Goal: Task Accomplishment & Management: Manage account settings

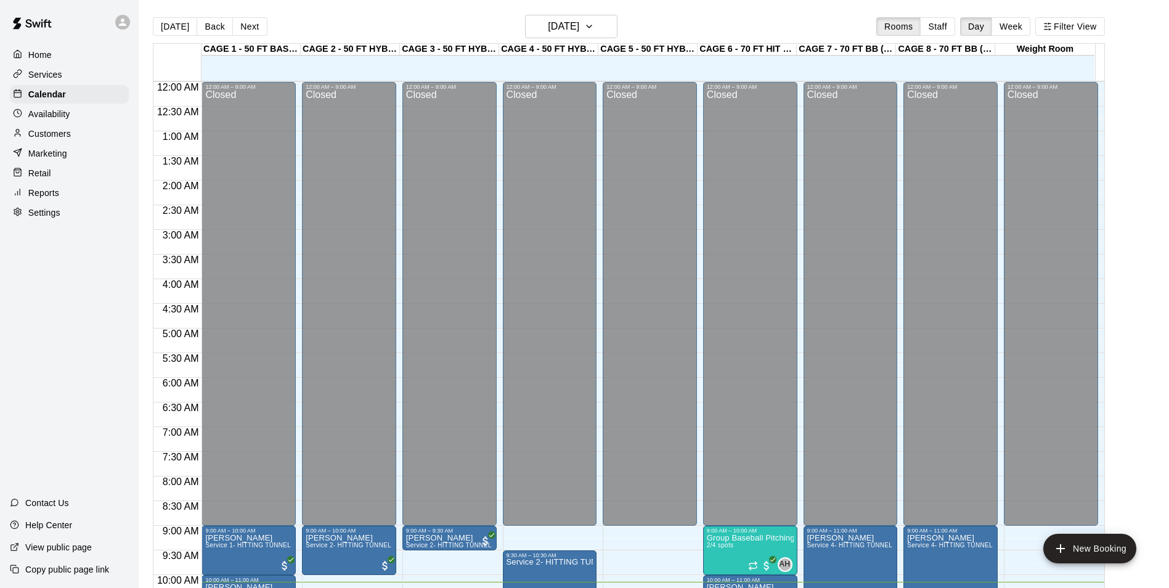
scroll to position [440, 0]
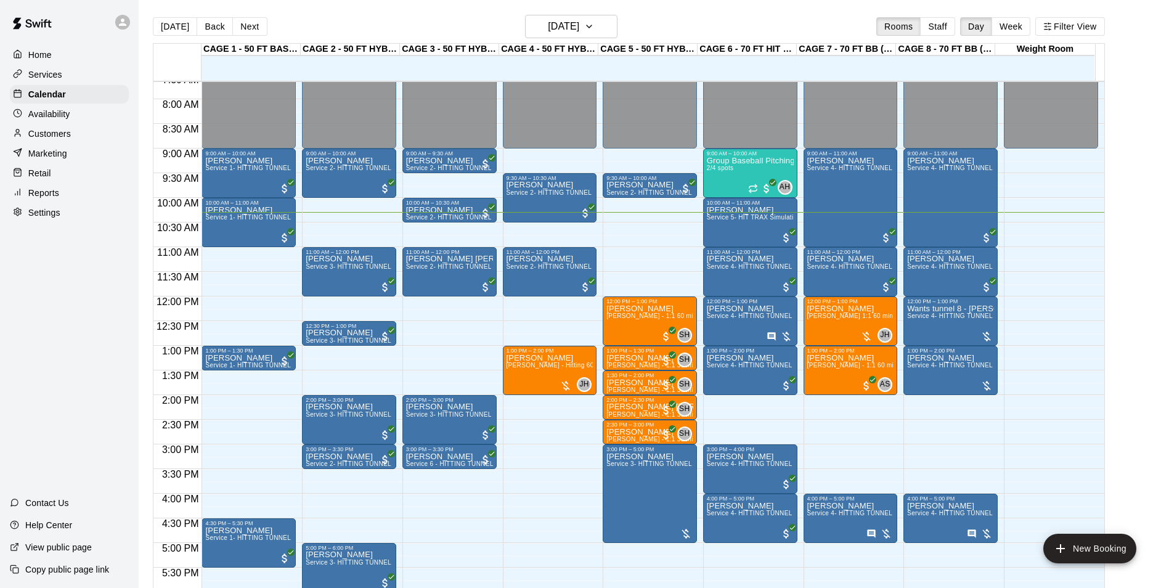
scroll to position [439, 0]
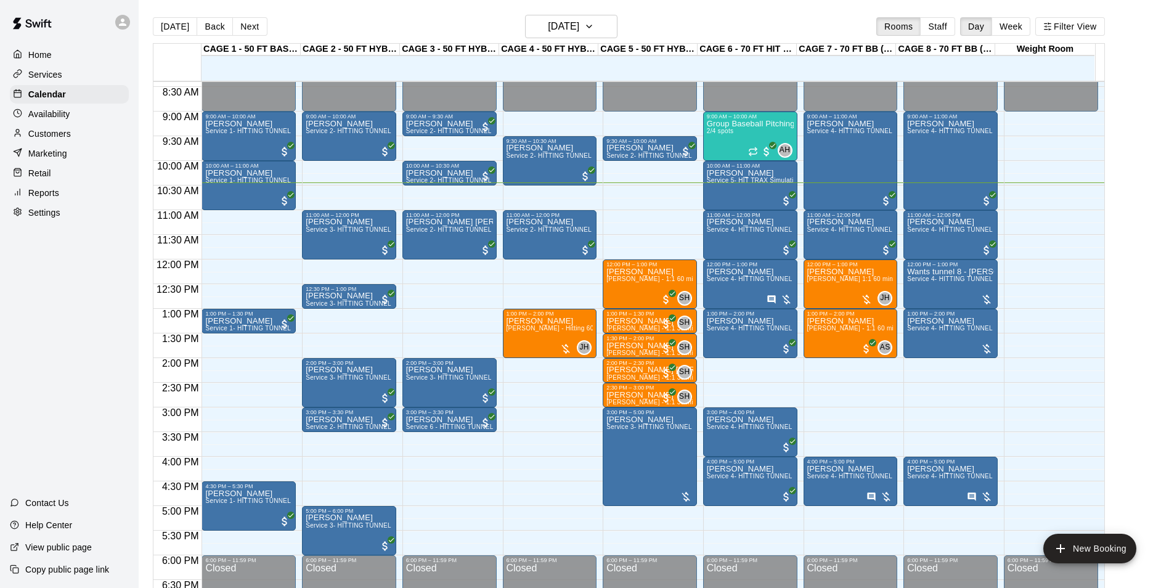
scroll to position [327, 0]
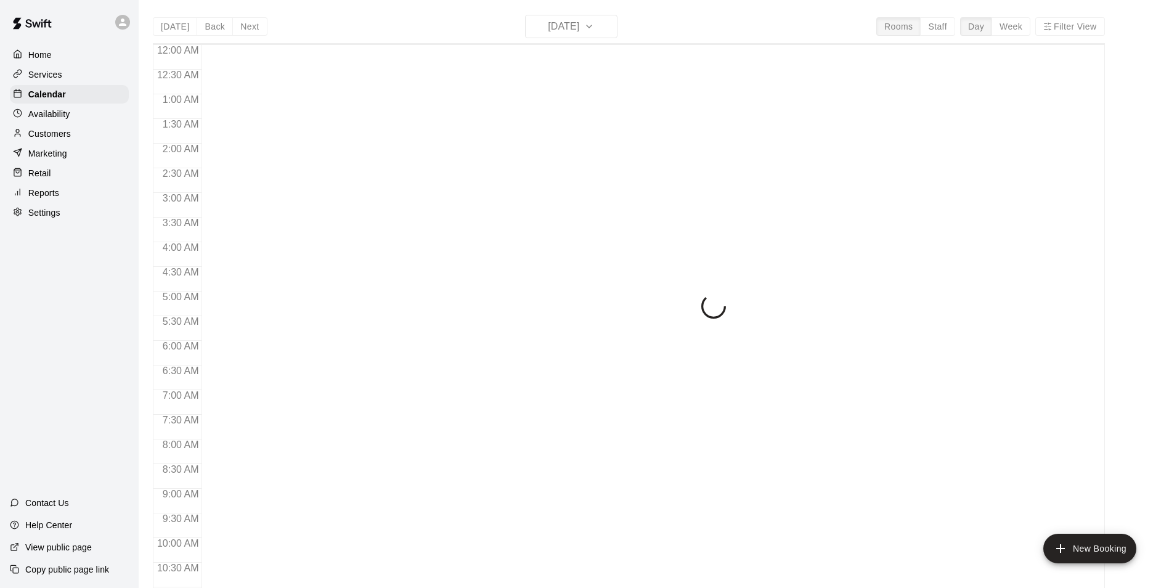
scroll to position [515, 0]
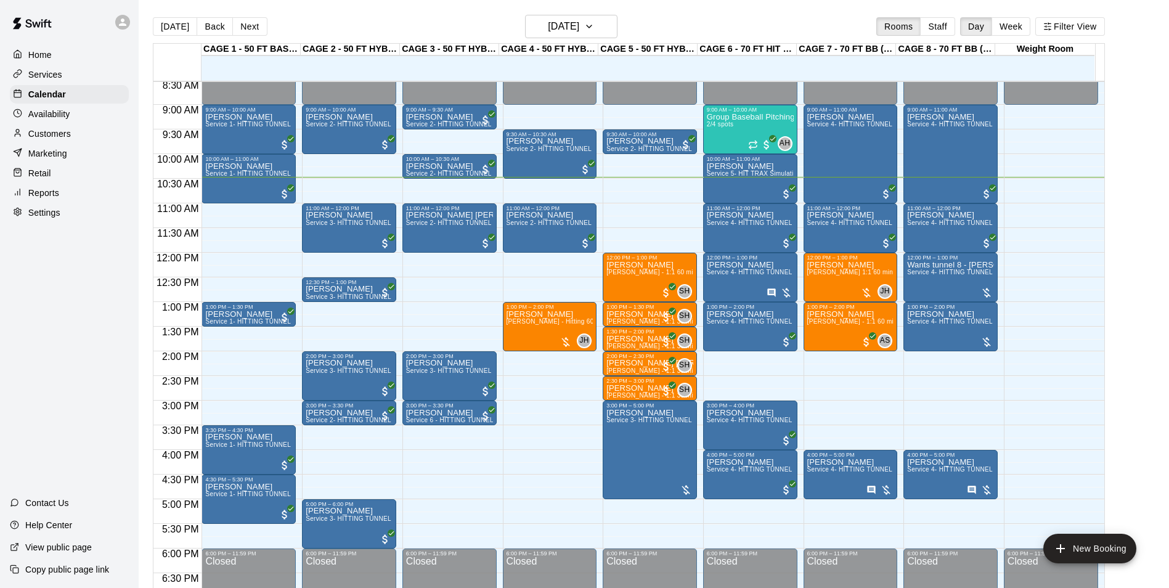
scroll to position [392, 0]
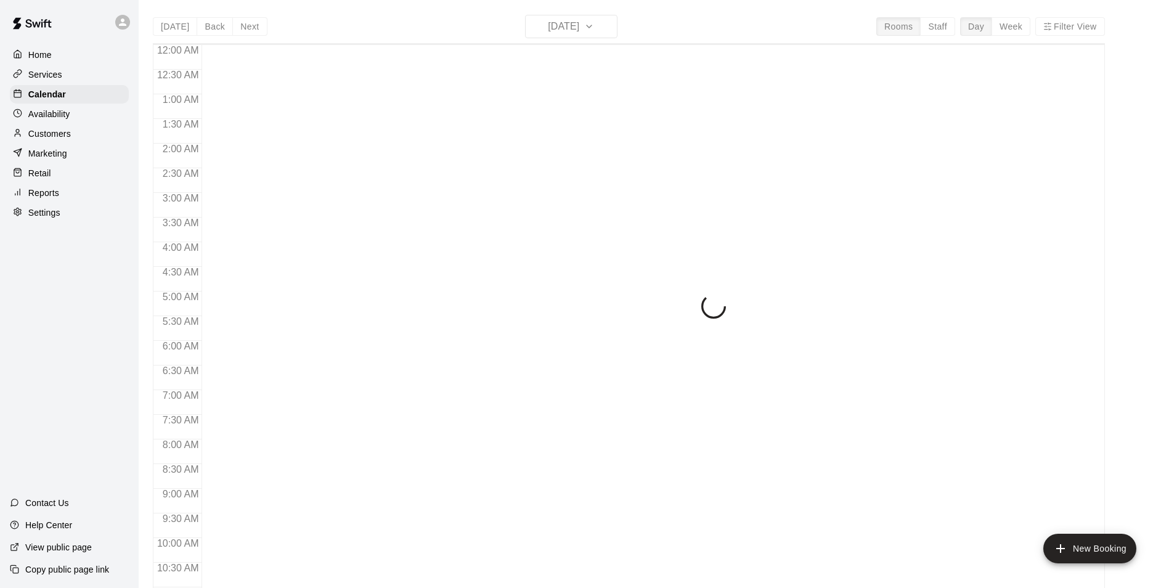
scroll to position [517, 0]
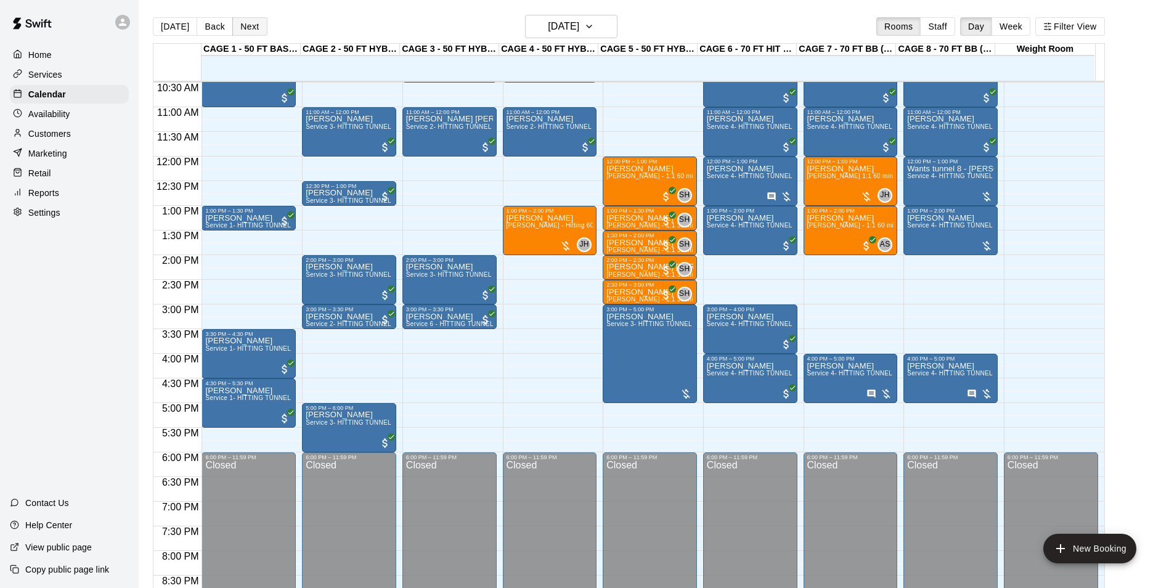
click at [241, 29] on button "Next" at bounding box center [249, 26] width 34 height 18
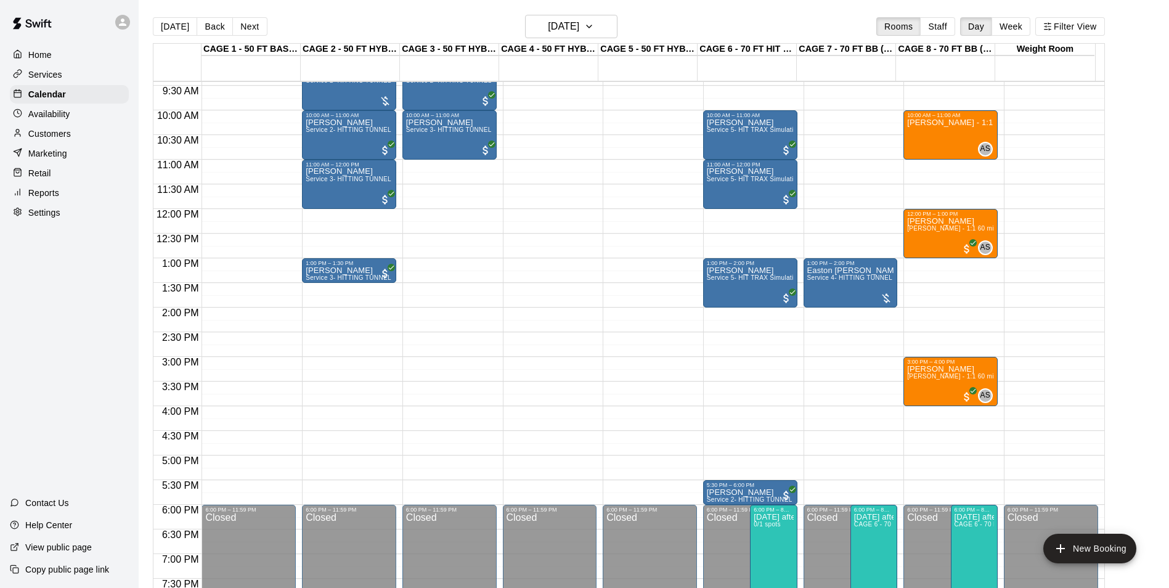
scroll to position [394, 0]
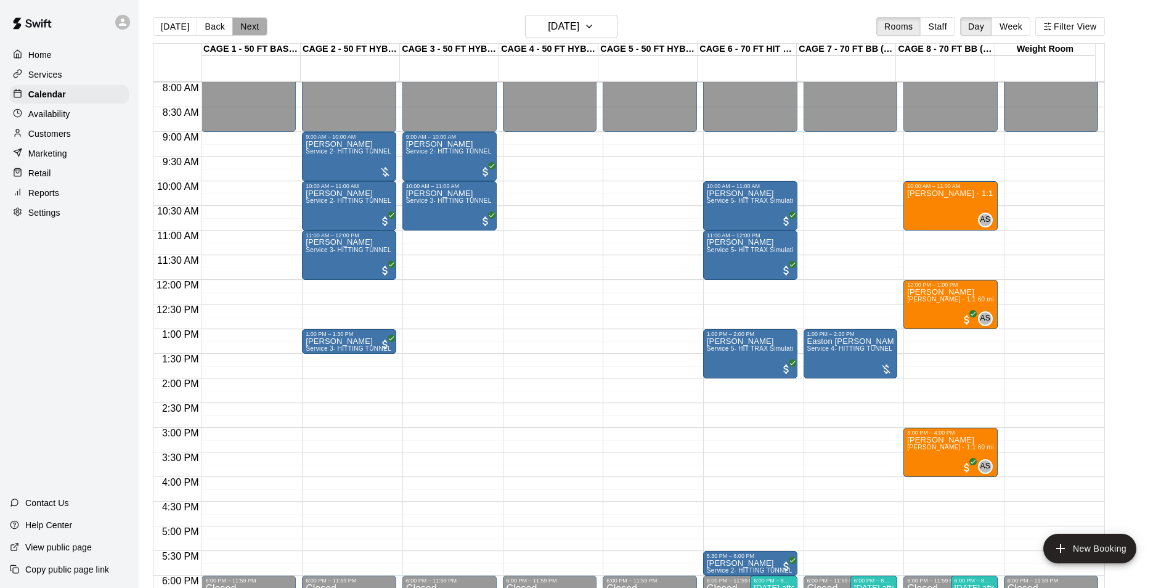
click at [253, 20] on button "Next" at bounding box center [249, 26] width 34 height 18
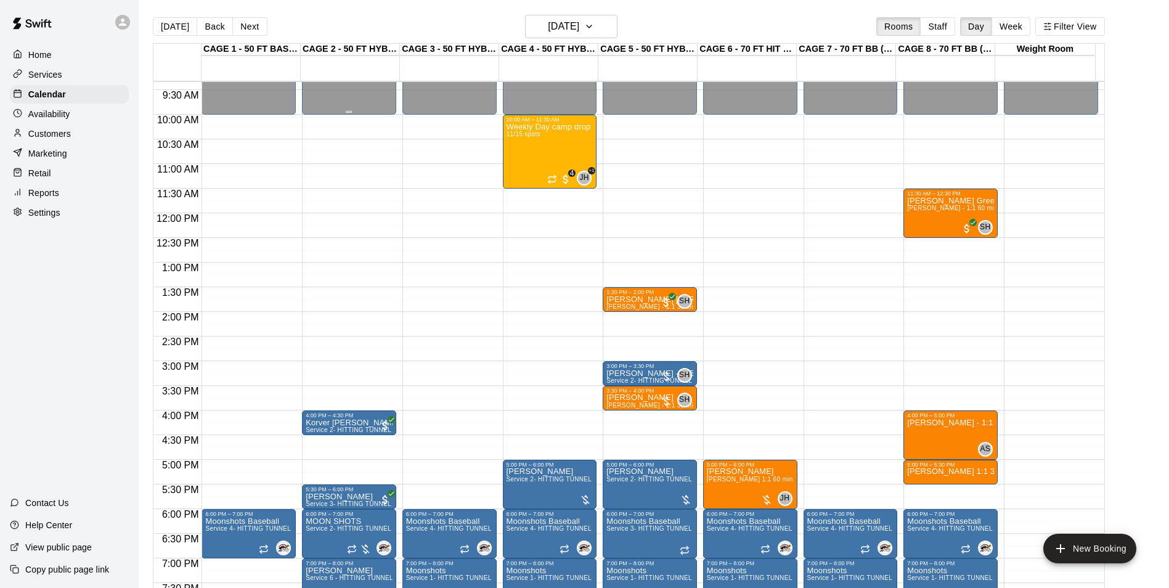
scroll to position [455, 0]
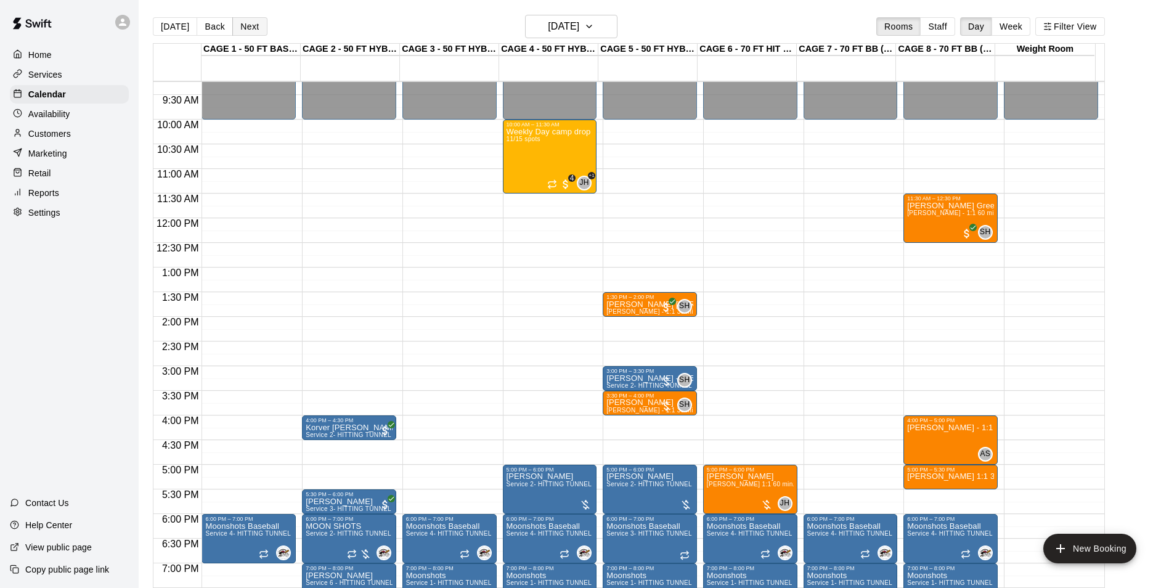
click at [253, 30] on button "Next" at bounding box center [249, 26] width 34 height 18
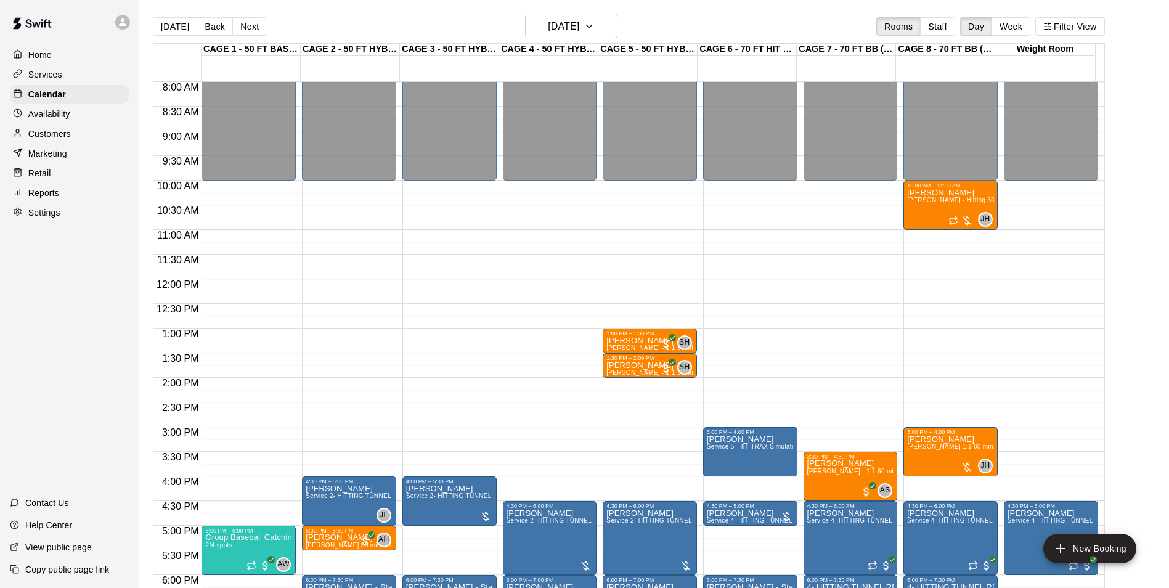
scroll to position [394, 0]
click at [241, 25] on button "Next" at bounding box center [249, 26] width 34 height 18
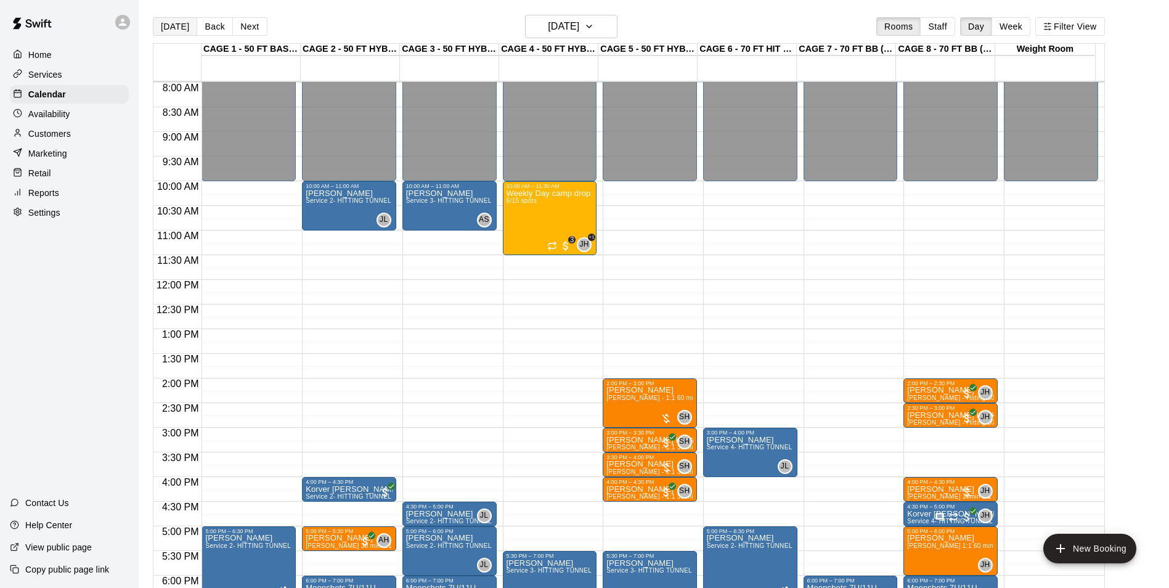
click at [166, 30] on button "[DATE]" at bounding box center [175, 26] width 44 height 18
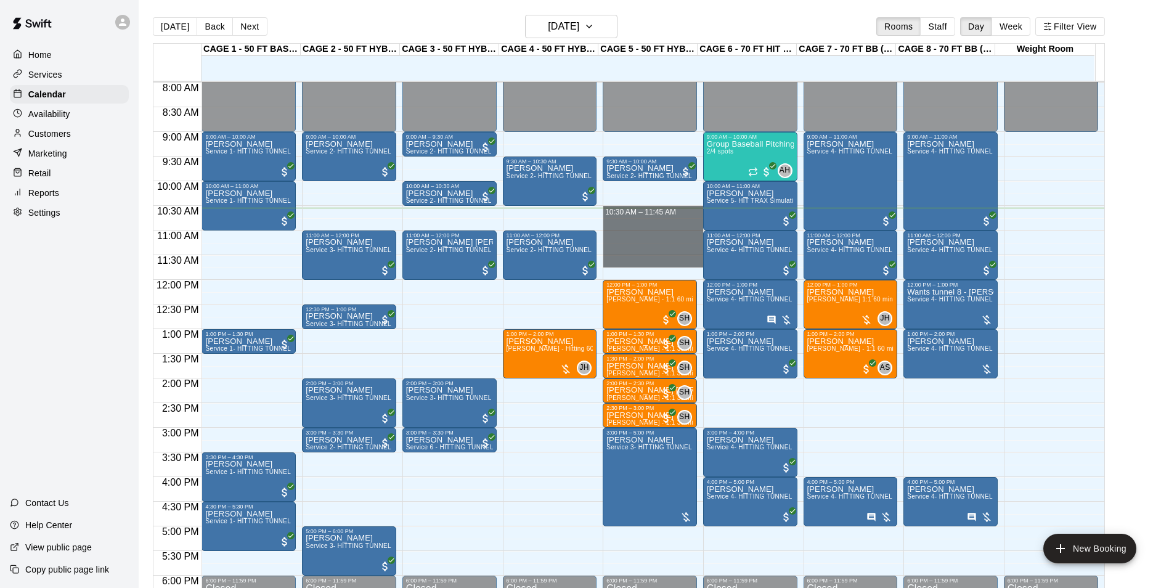
drag, startPoint x: 625, startPoint y: 213, endPoint x: 621, endPoint y: 259, distance: 45.7
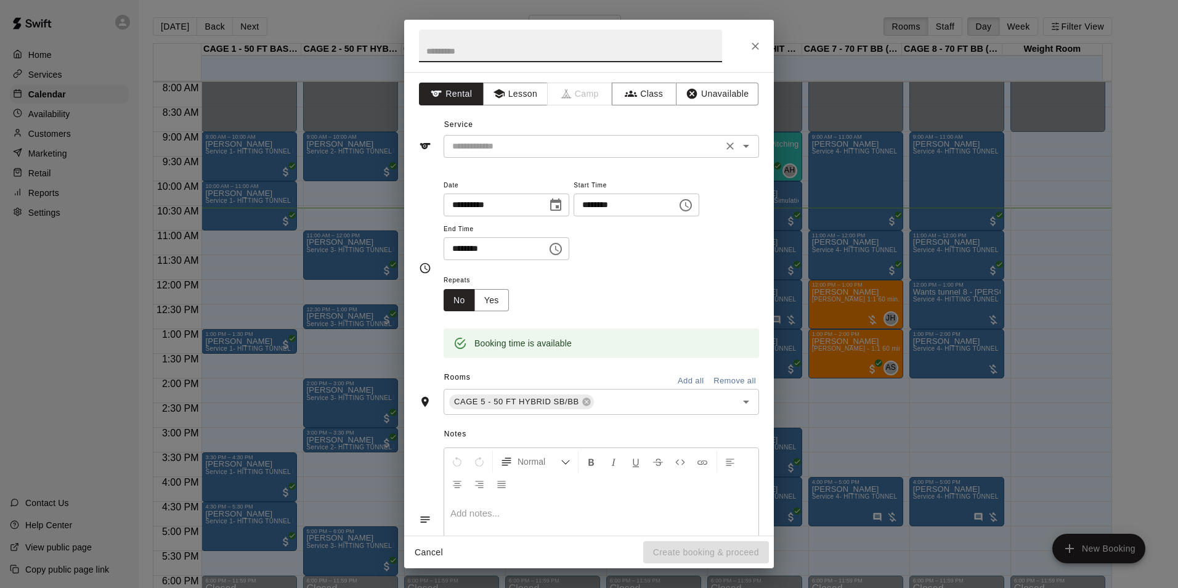
click at [602, 145] on input "text" at bounding box center [583, 146] width 272 height 15
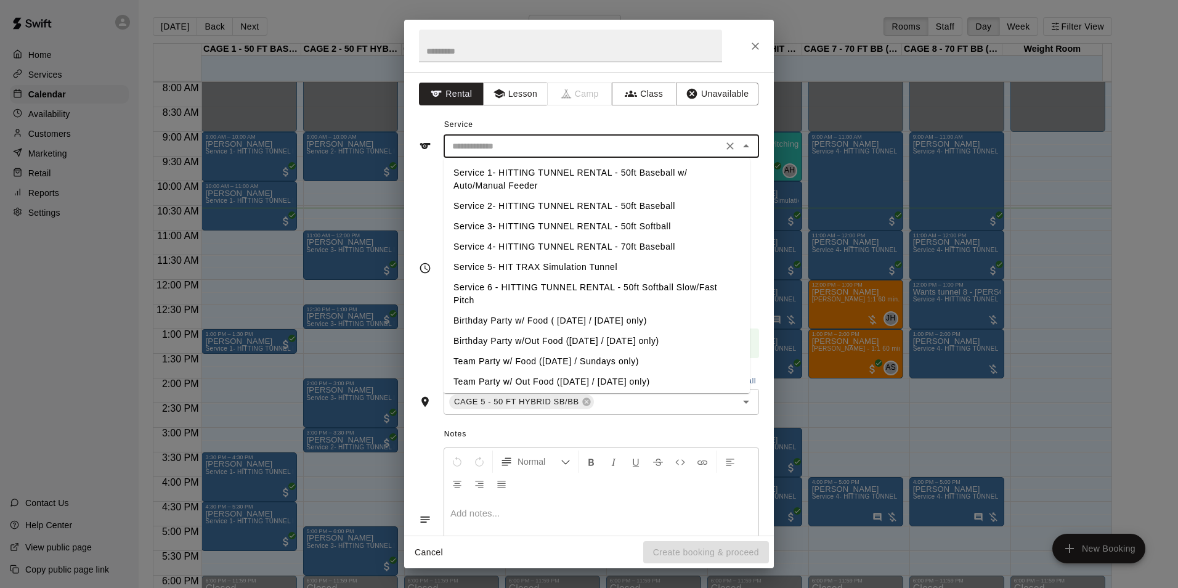
click at [628, 197] on li "Service 2- HITTING TUNNEL RENTAL - 50ft Baseball" at bounding box center [597, 206] width 306 height 20
type input "**********"
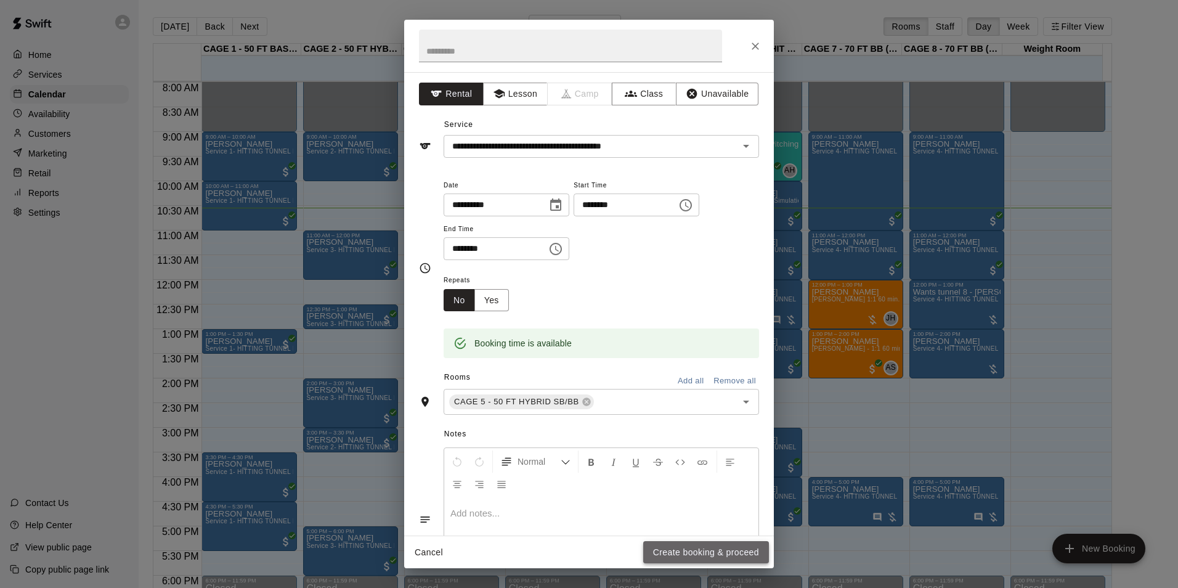
click at [704, 562] on button "Create booking & proceed" at bounding box center [706, 552] width 126 height 23
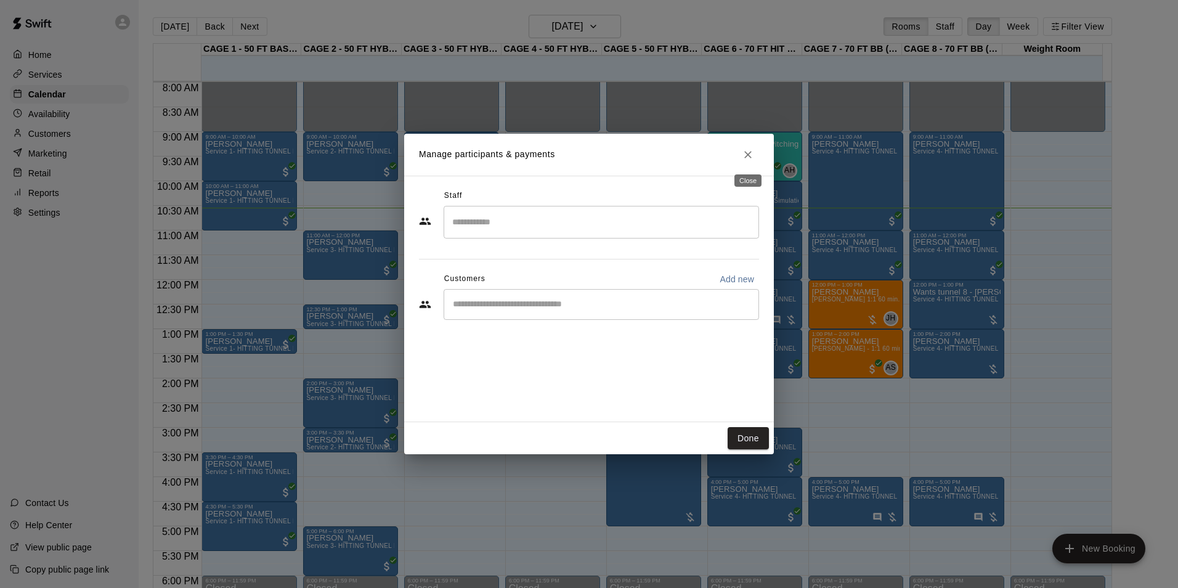
click at [744, 155] on icon "Close" at bounding box center [748, 154] width 12 height 12
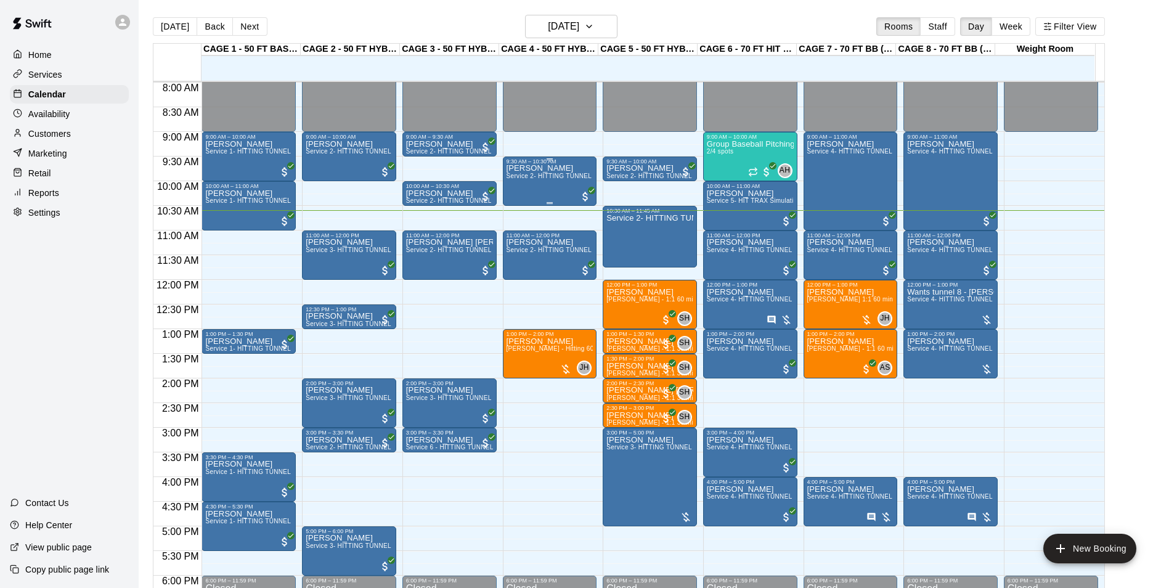
click at [557, 186] on div "Kayla Merrell Service 2- HITTING TUNNEL RENTAL - 50ft Baseball" at bounding box center [549, 458] width 87 height 588
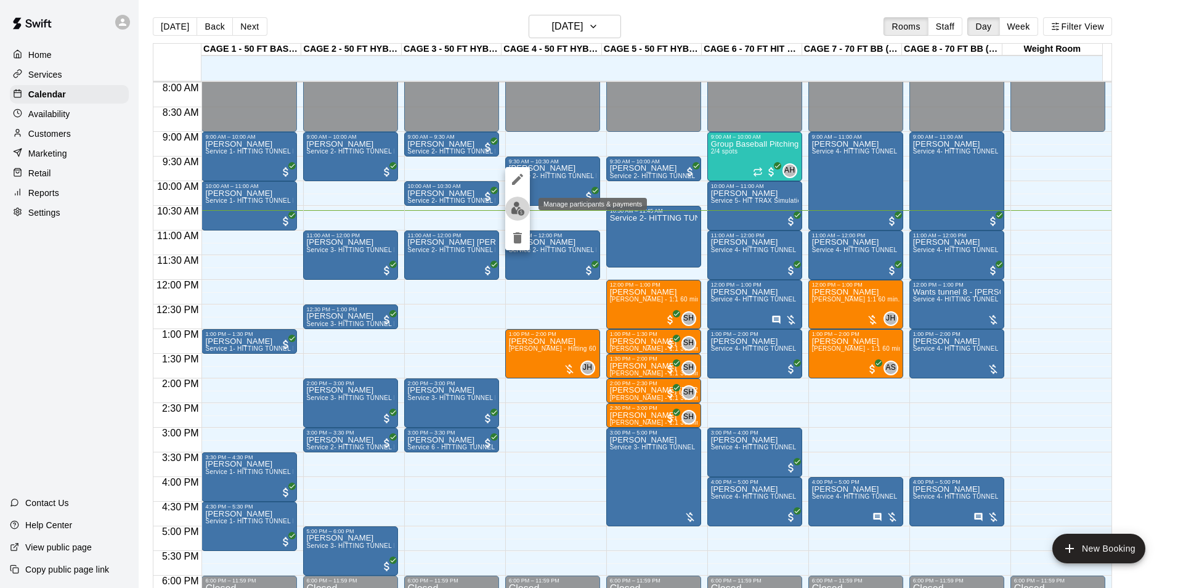
click at [517, 205] on img "edit" at bounding box center [518, 208] width 14 height 14
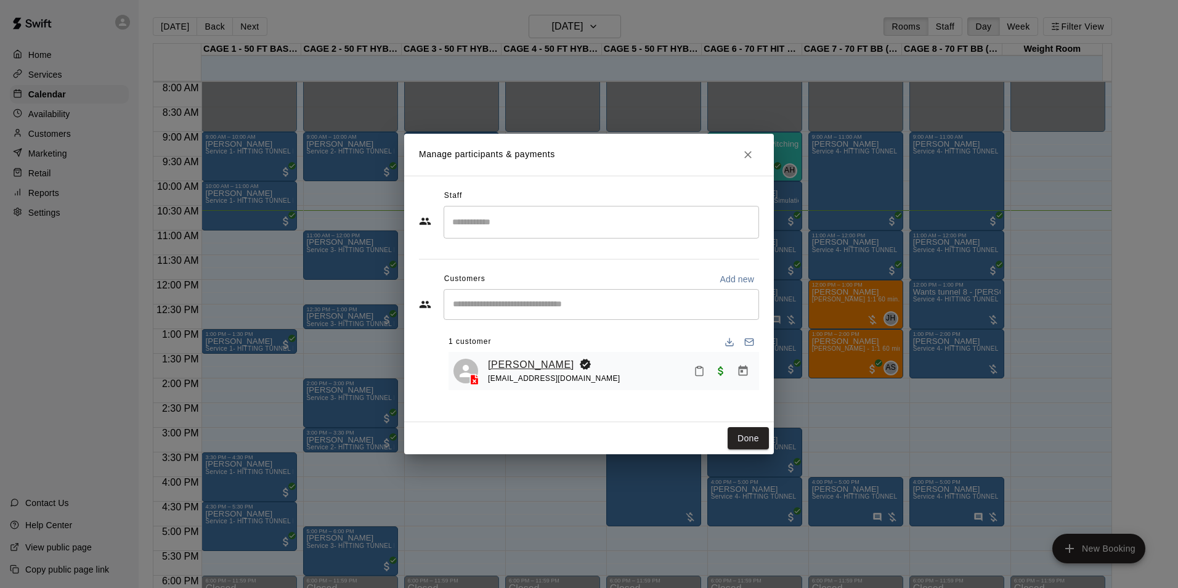
click at [500, 366] on link "[PERSON_NAME]" at bounding box center [531, 365] width 86 height 16
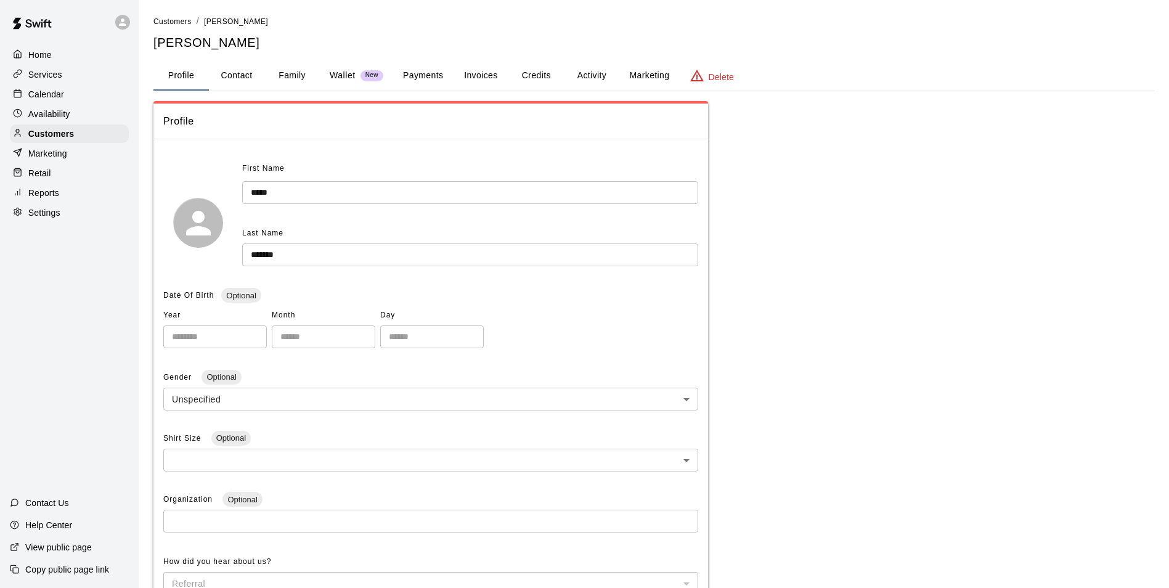
click at [311, 78] on button "Family" at bounding box center [291, 76] width 55 height 30
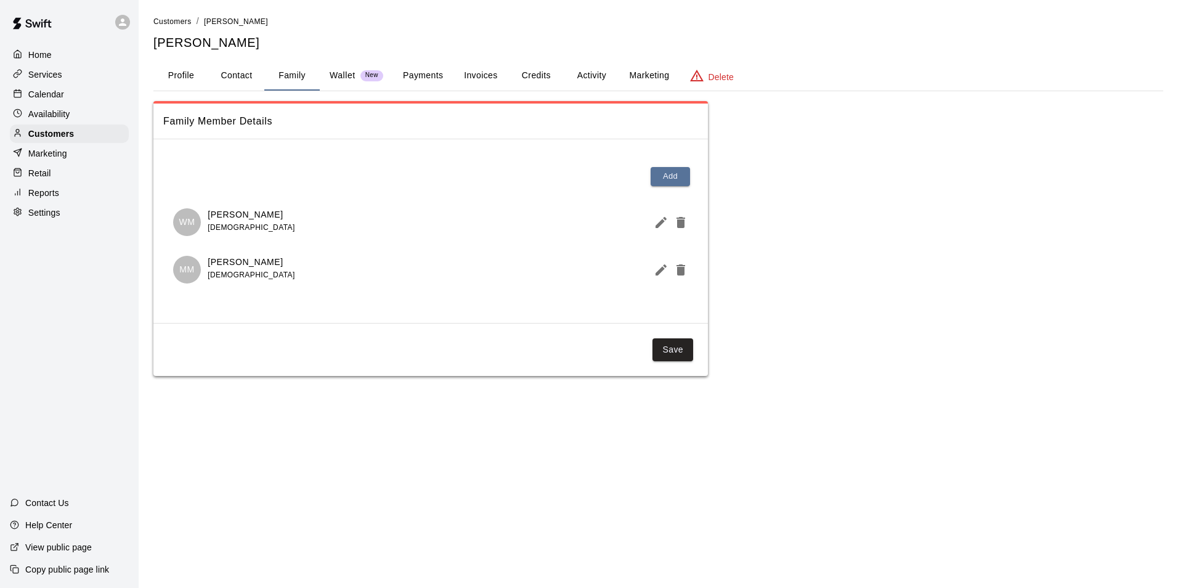
click at [87, 96] on div "Calendar" at bounding box center [69, 94] width 119 height 18
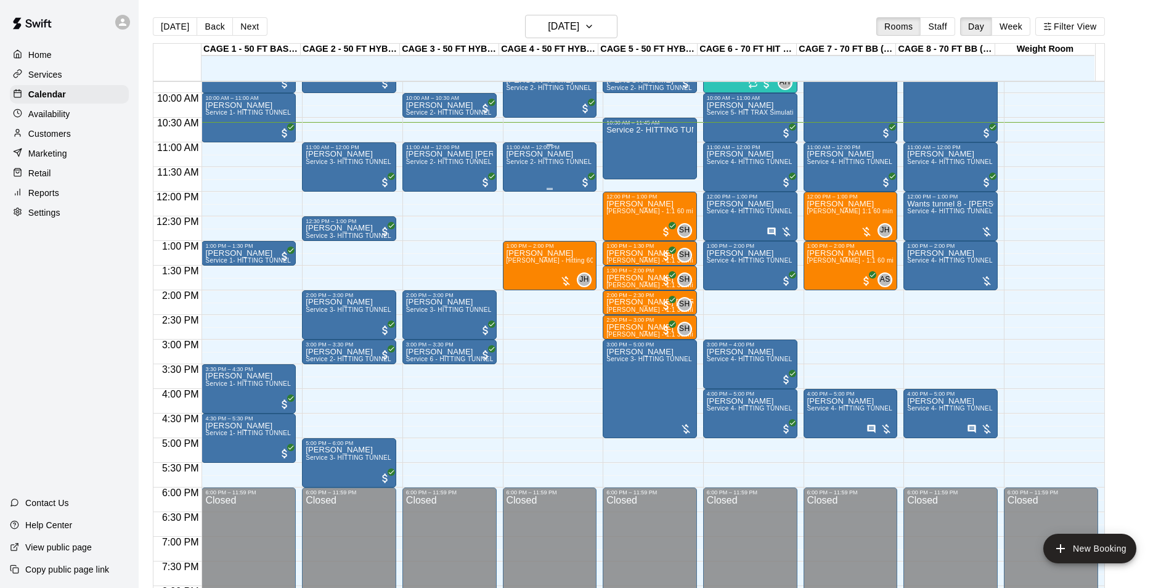
scroll to position [461, 0]
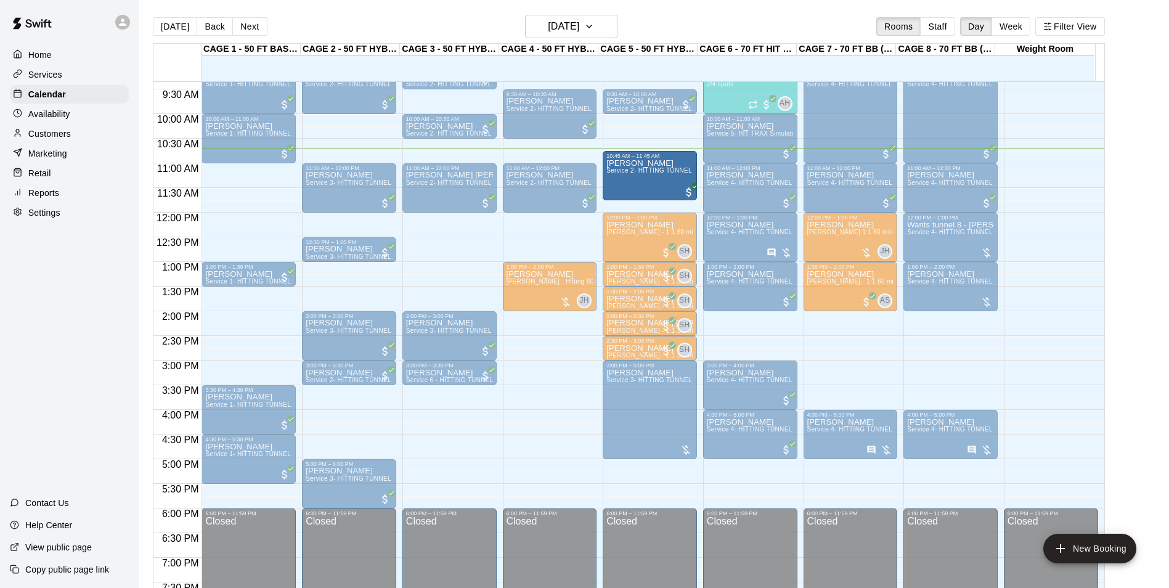
drag, startPoint x: 649, startPoint y: 142, endPoint x: 648, endPoint y: 154, distance: 12.3
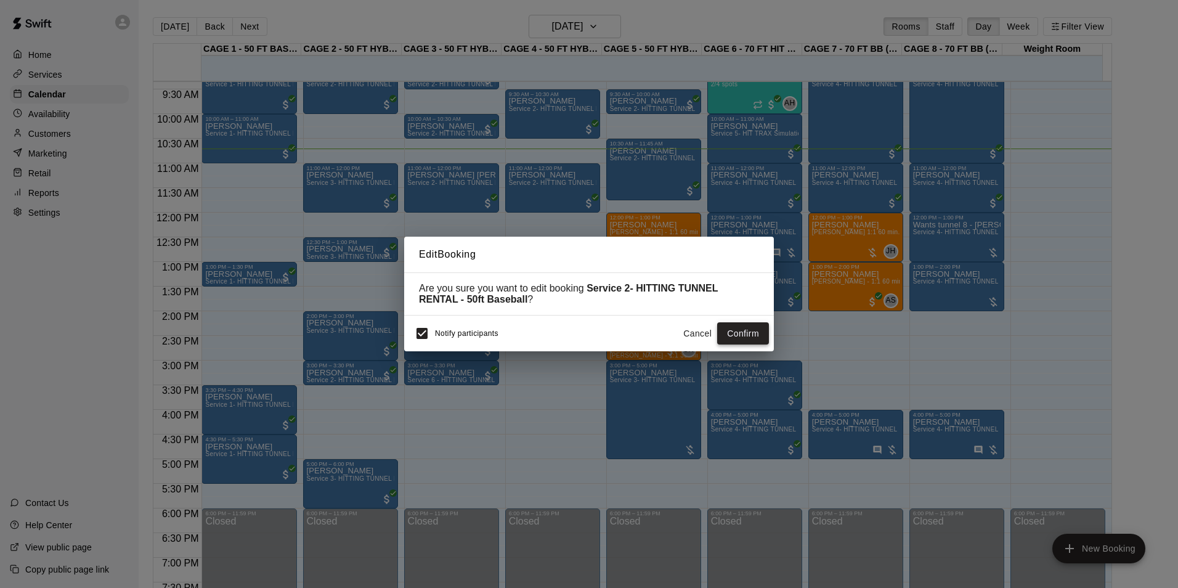
click at [723, 335] on button "Confirm" at bounding box center [743, 333] width 52 height 23
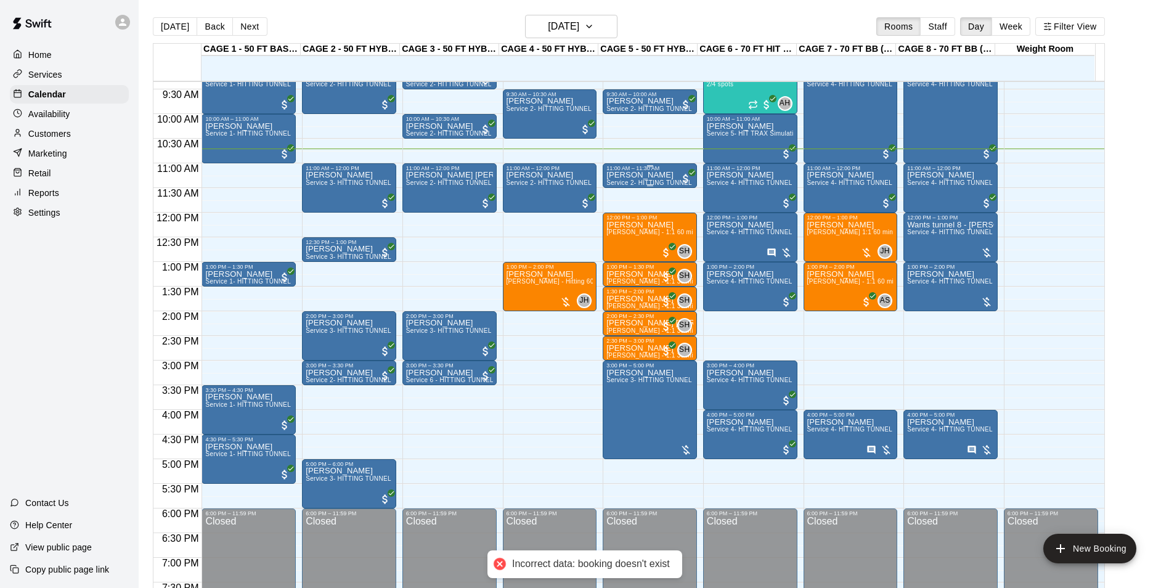
click at [631, 175] on p "[PERSON_NAME]" at bounding box center [649, 175] width 87 height 0
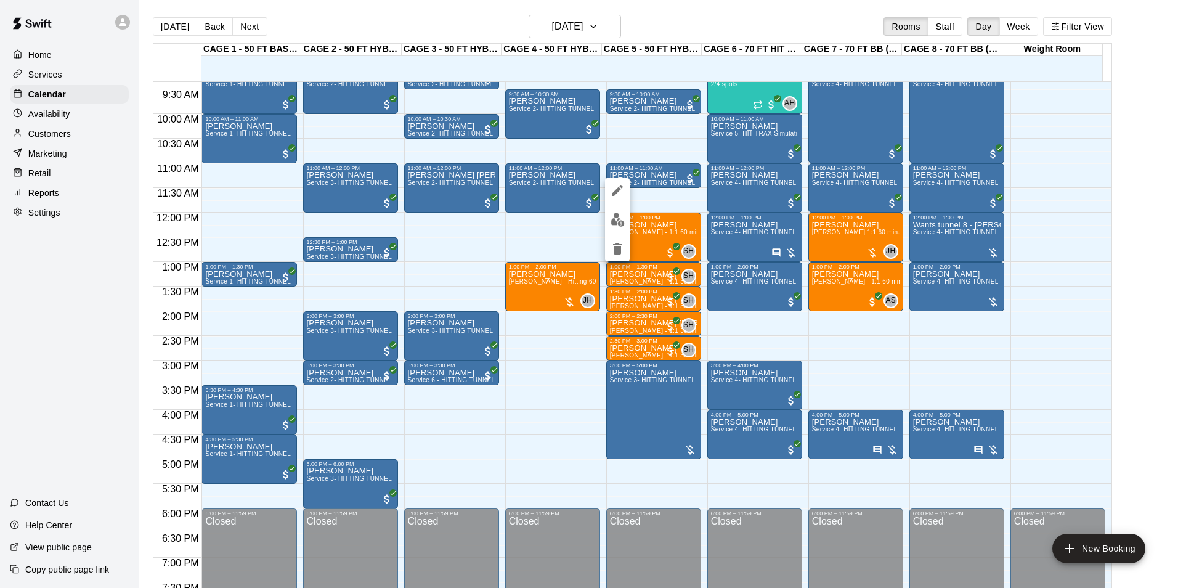
click at [83, 248] on div at bounding box center [589, 294] width 1178 height 588
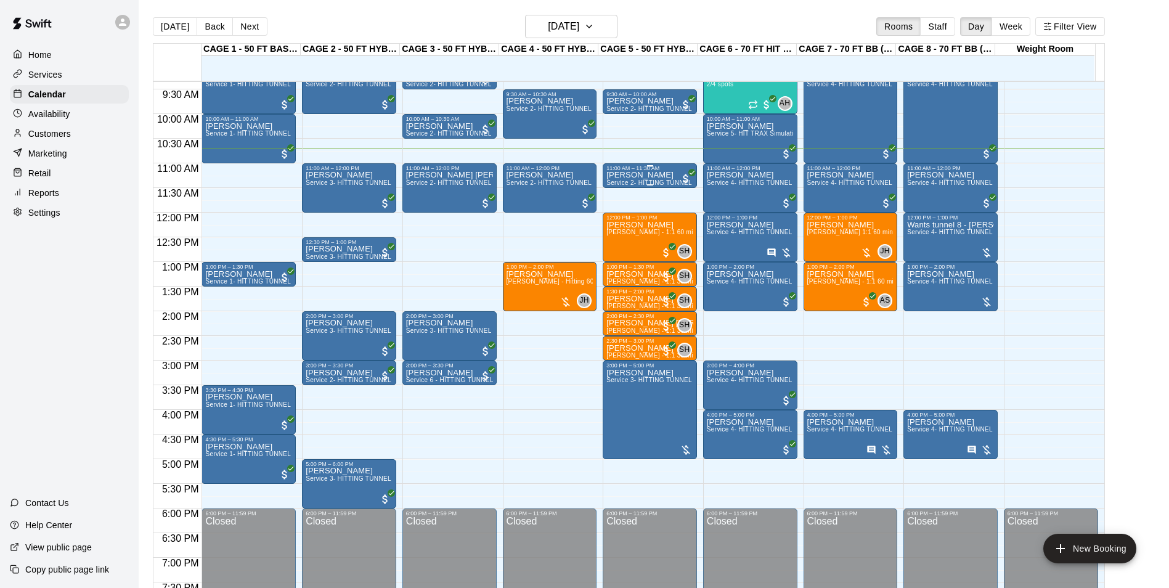
click at [643, 175] on p "[PERSON_NAME]" at bounding box center [649, 175] width 87 height 0
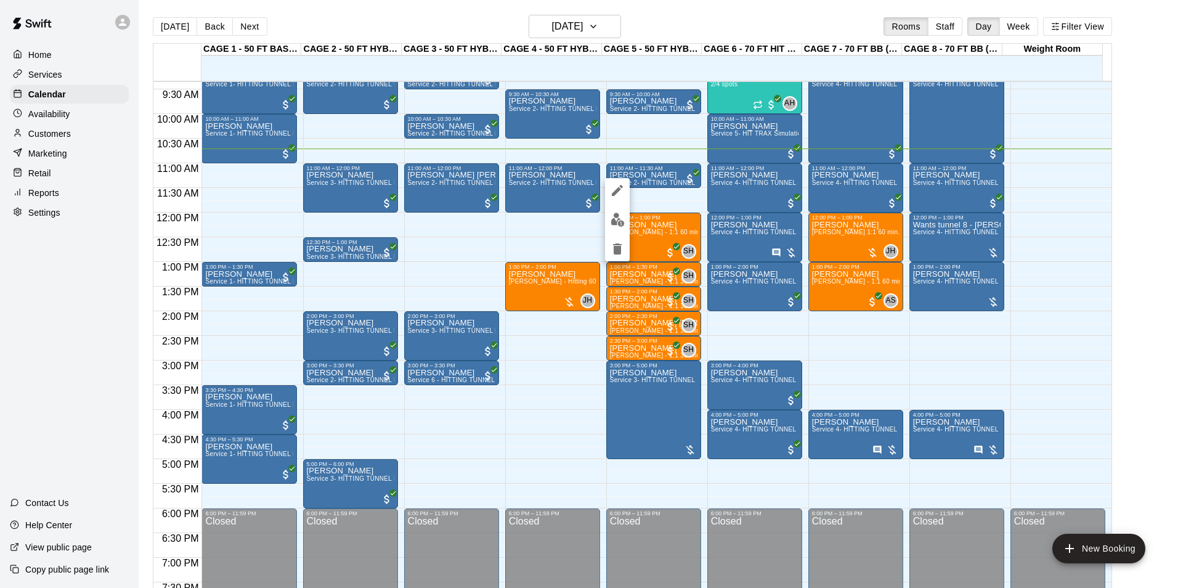
click at [103, 262] on div at bounding box center [589, 294] width 1178 height 588
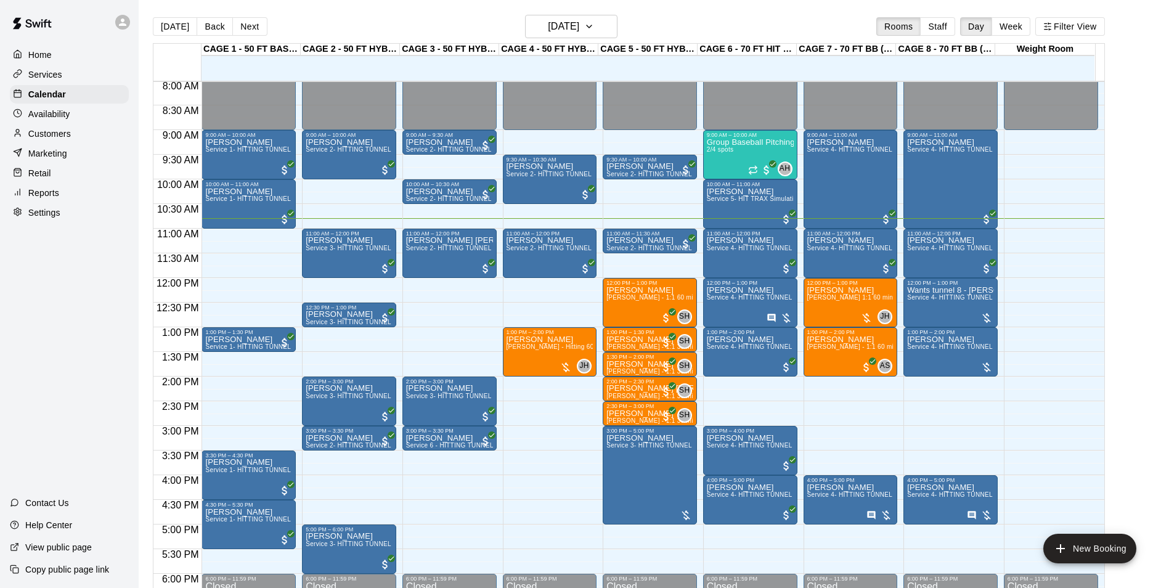
scroll to position [399, 0]
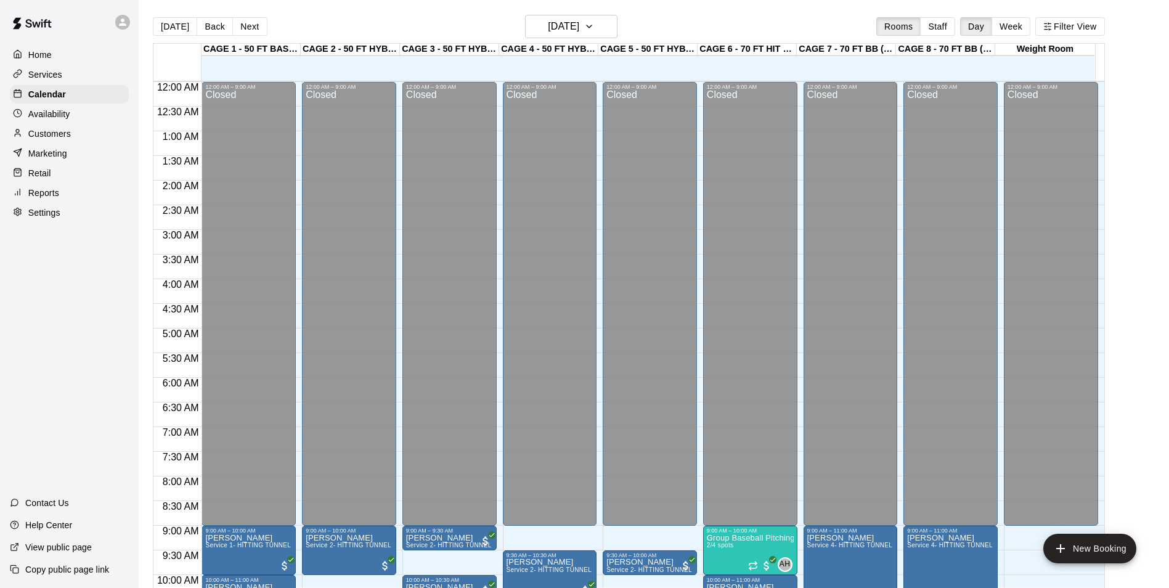
scroll to position [532, 0]
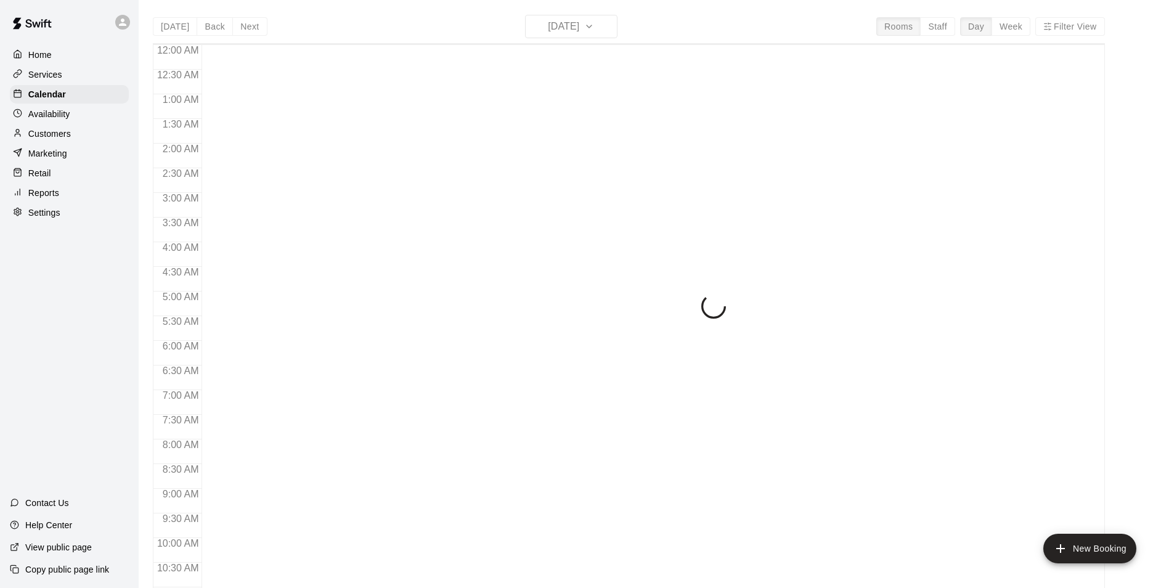
scroll to position [533, 0]
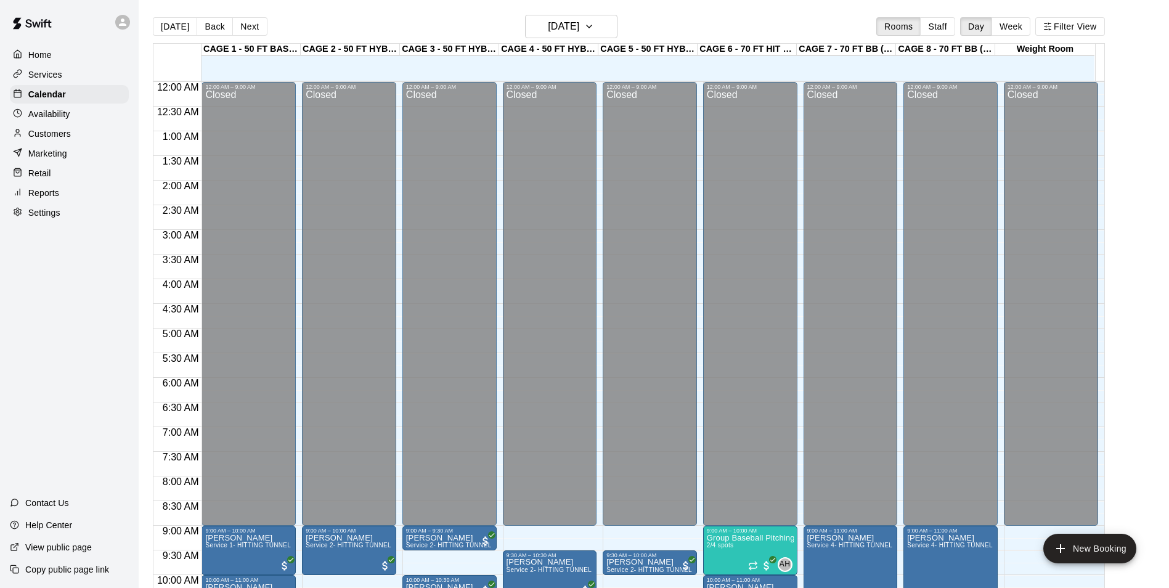
scroll to position [533, 0]
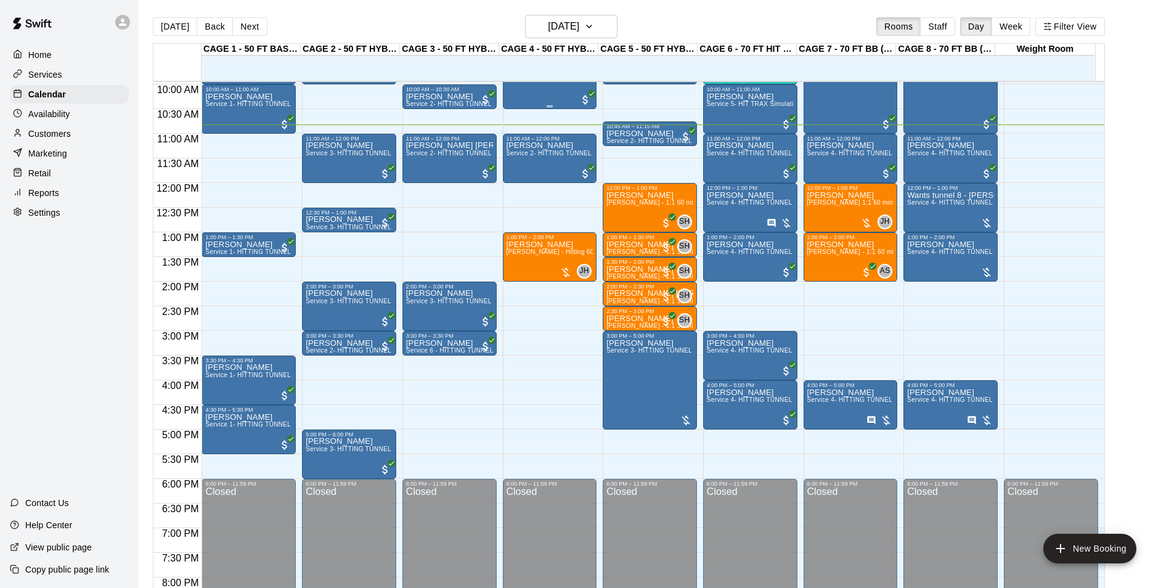
scroll to position [472, 0]
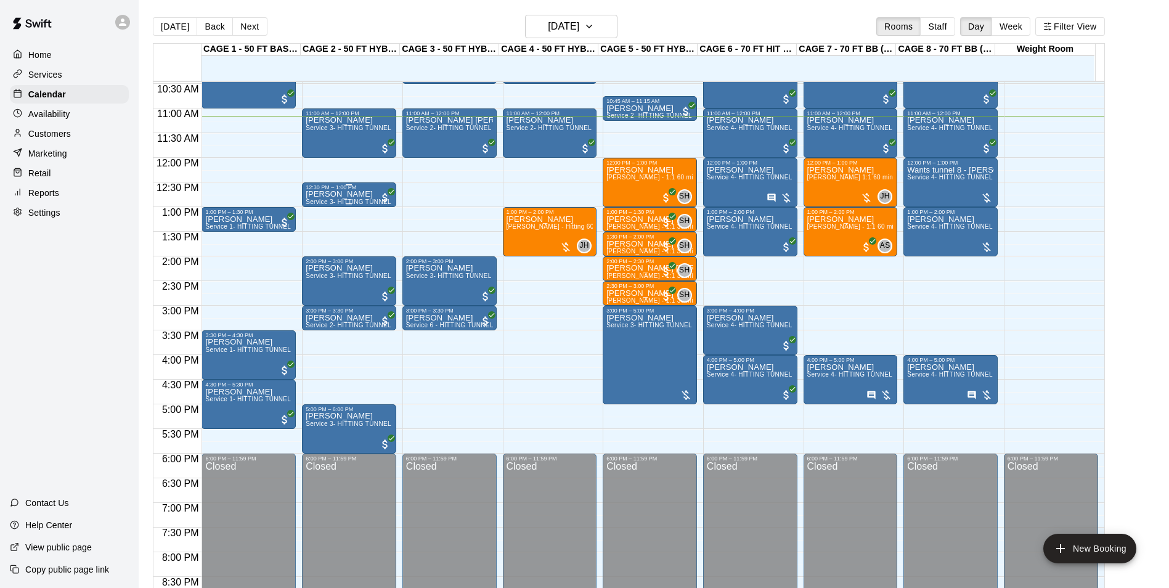
scroll to position [489, 0]
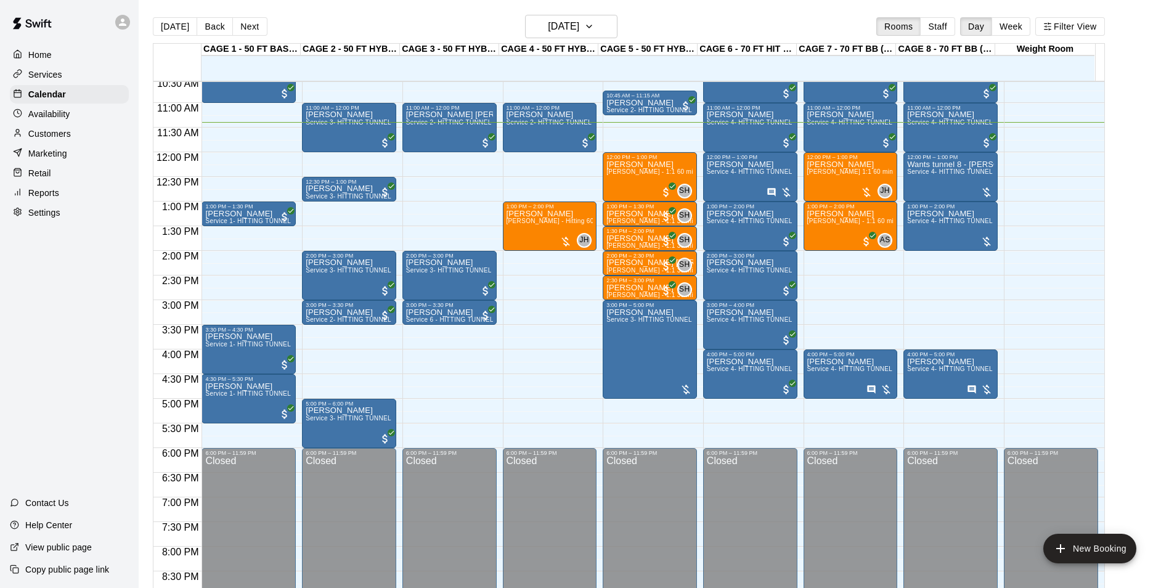
scroll to position [500, 0]
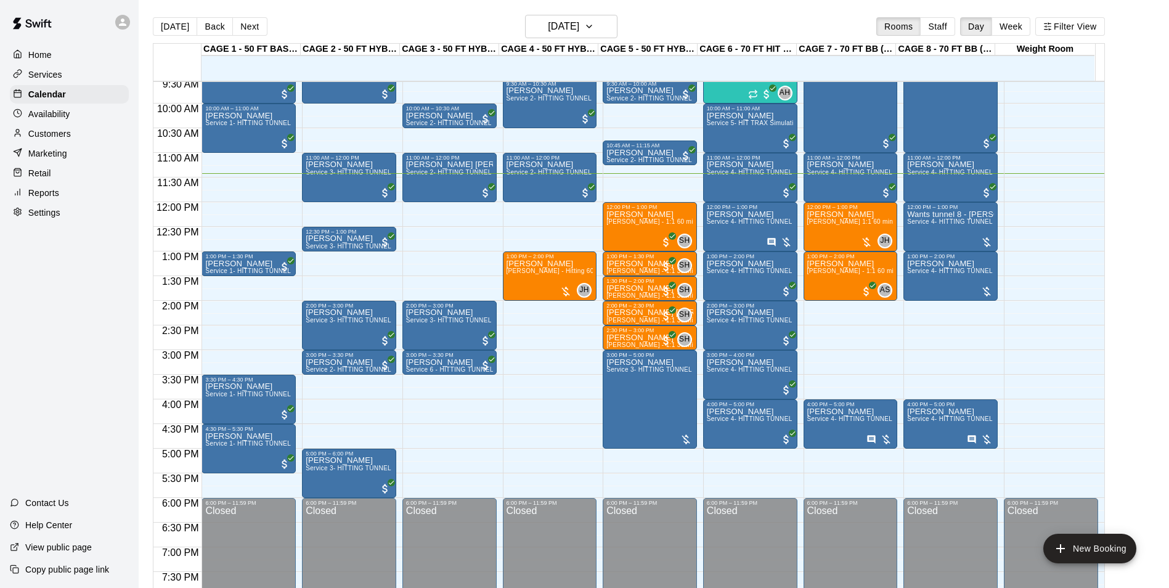
scroll to position [440, 0]
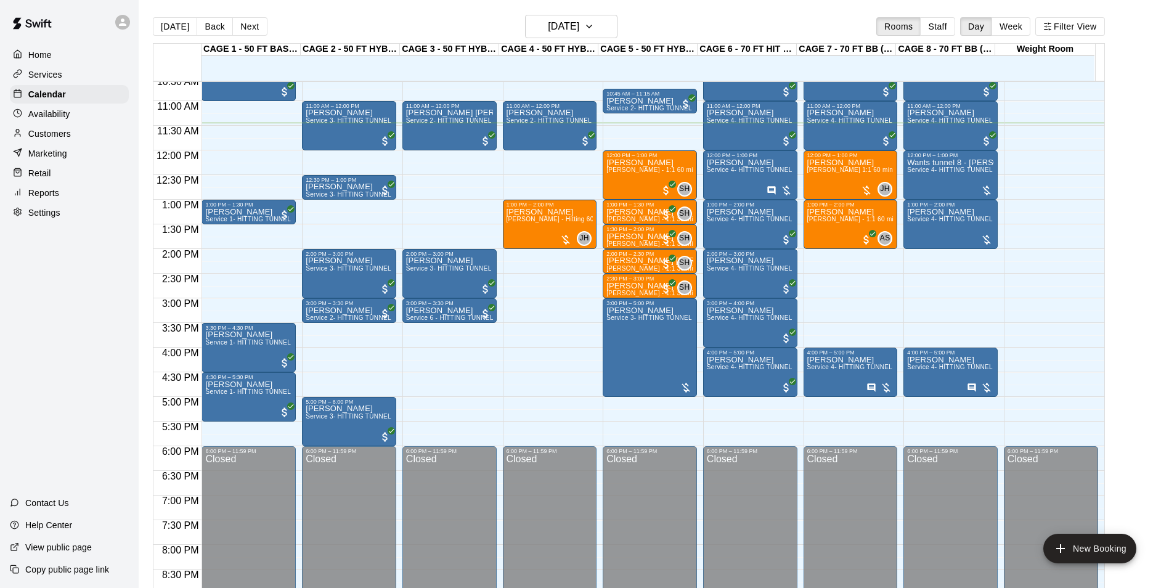
scroll to position [502, 0]
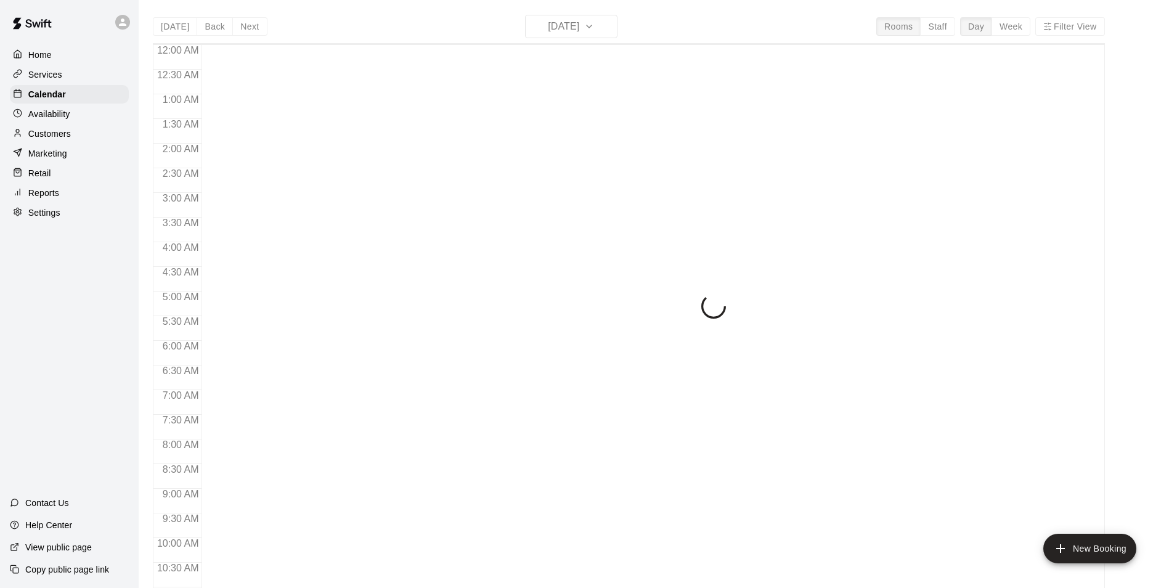
scroll to position [565, 0]
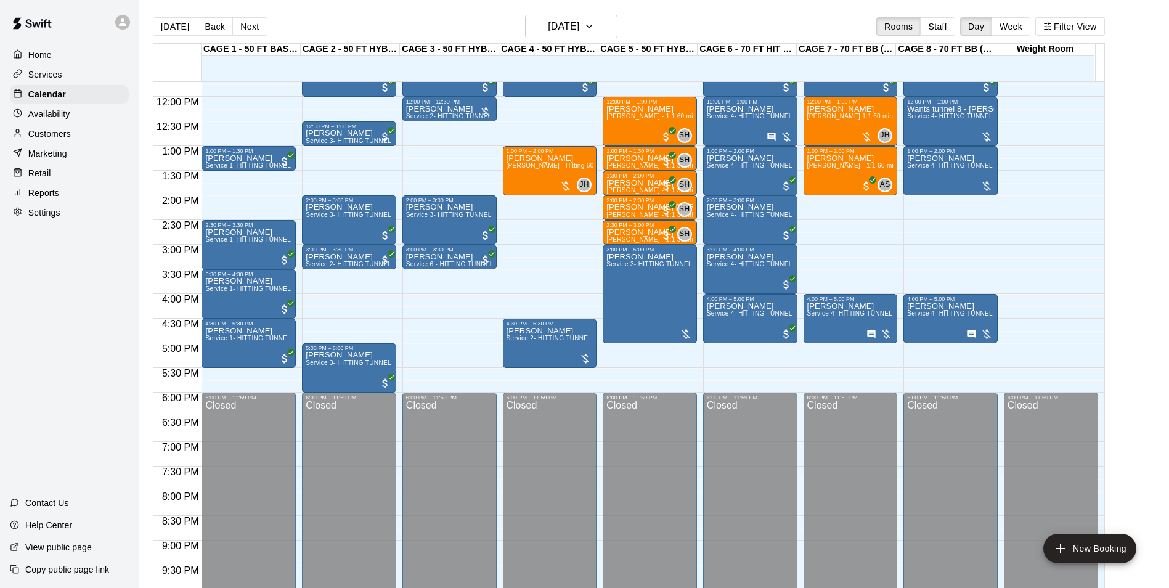
click at [54, 139] on p "Customers" at bounding box center [49, 134] width 43 height 12
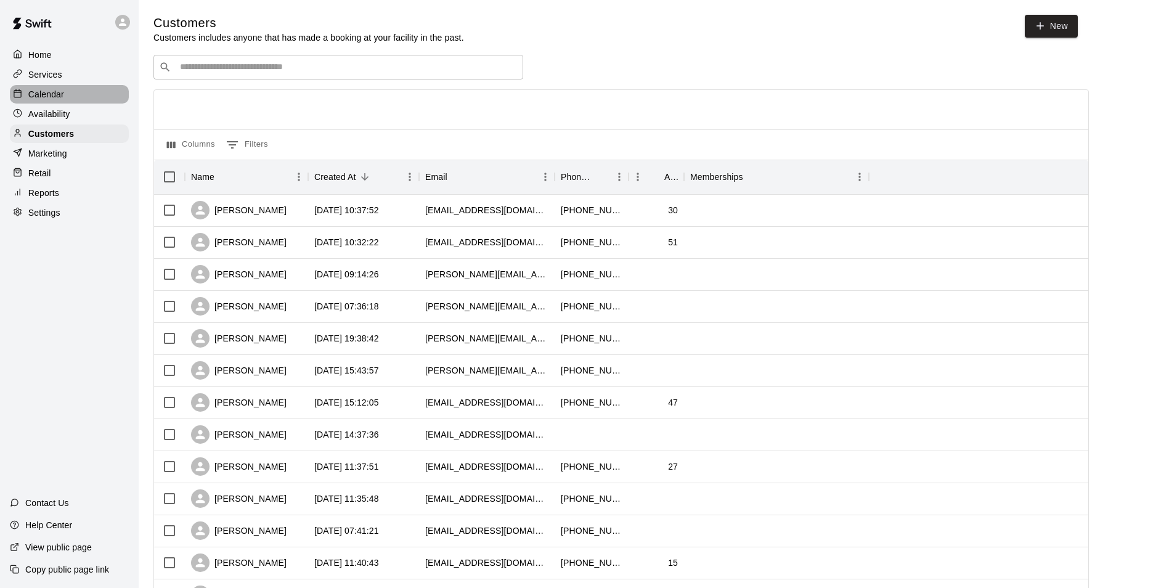
click at [36, 95] on p "Calendar" at bounding box center [46, 94] width 36 height 12
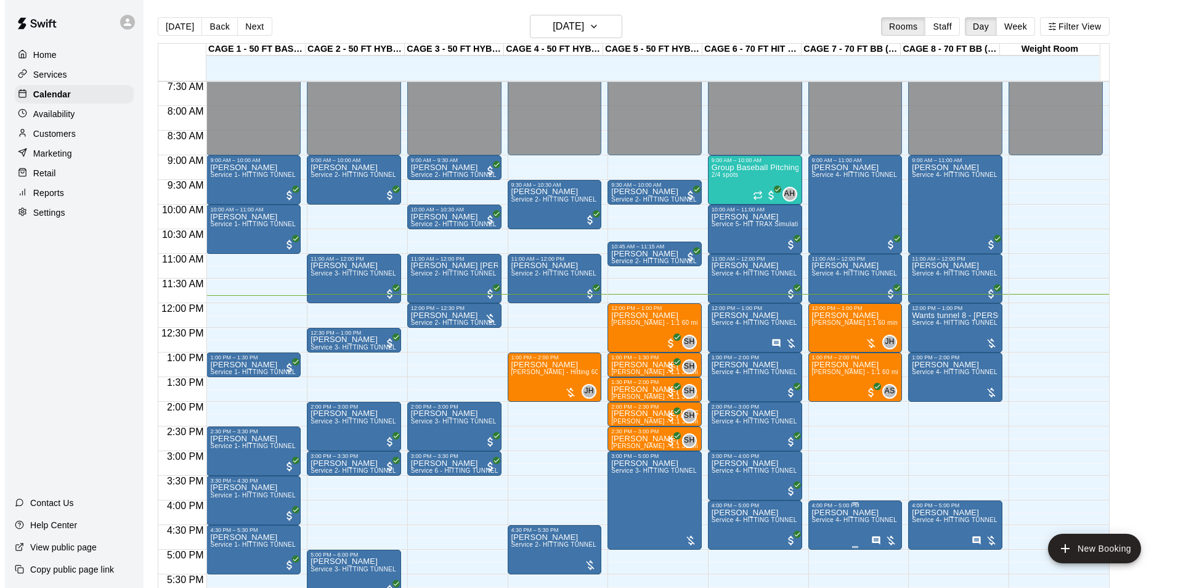
scroll to position [330, 0]
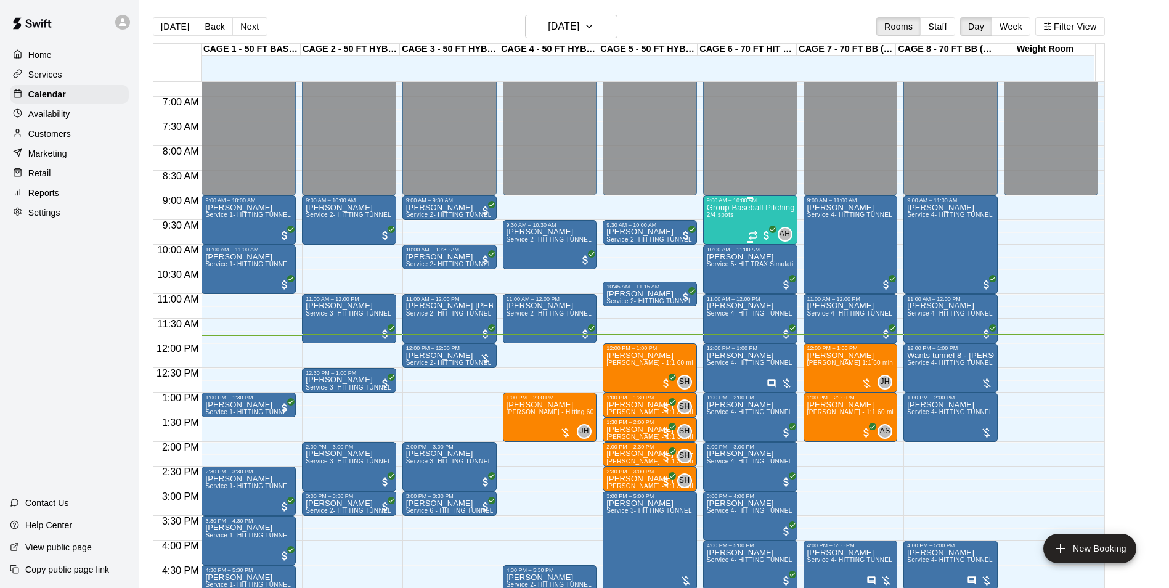
click at [755, 223] on div "Group Baseball Pitching - ages 9-12yrs old 2/4 spots" at bounding box center [750, 497] width 87 height 588
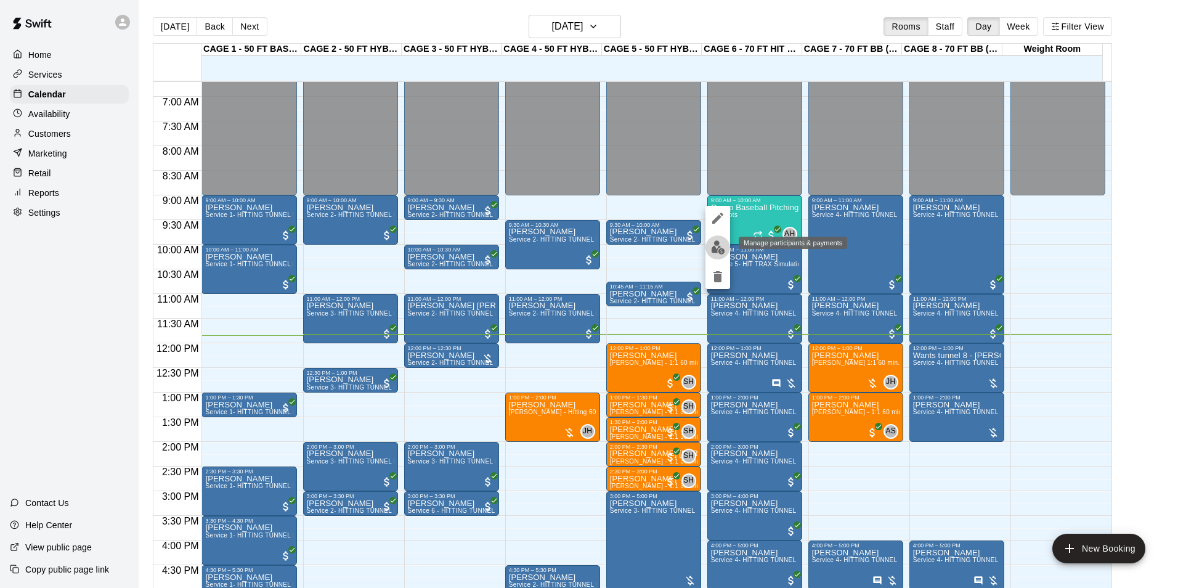
click at [721, 243] on img "edit" at bounding box center [718, 247] width 14 height 14
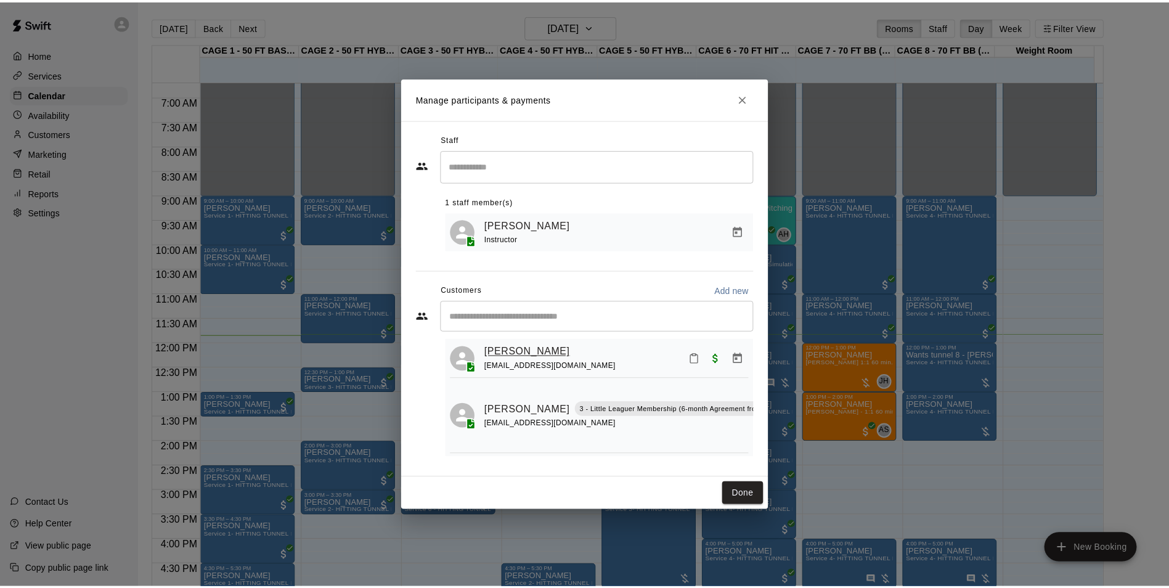
scroll to position [37, 0]
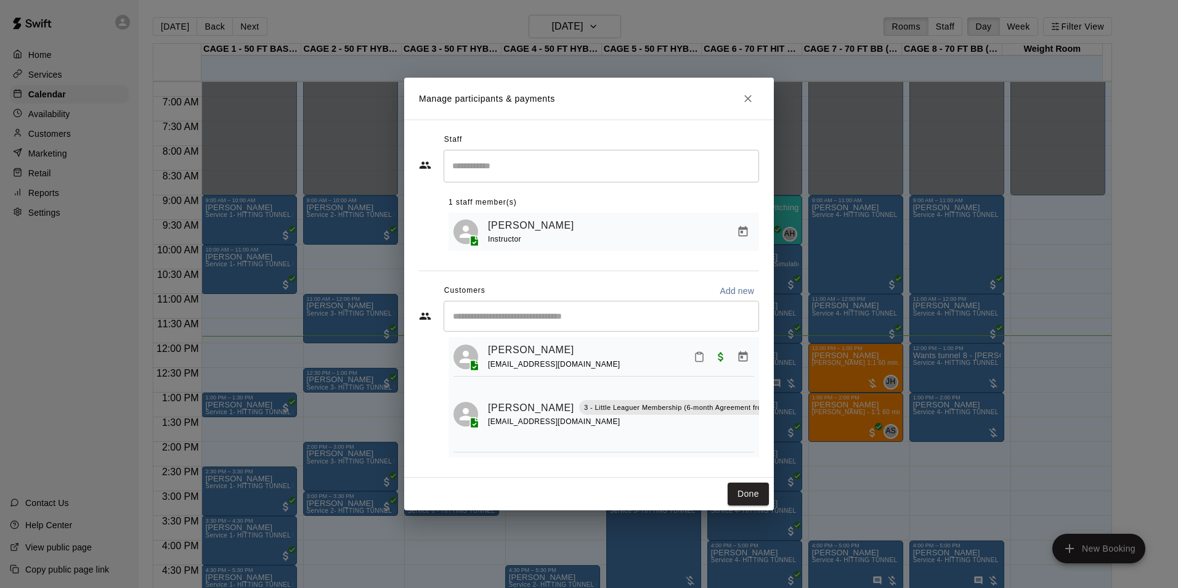
click at [748, 97] on icon "Close" at bounding box center [747, 98] width 7 height 7
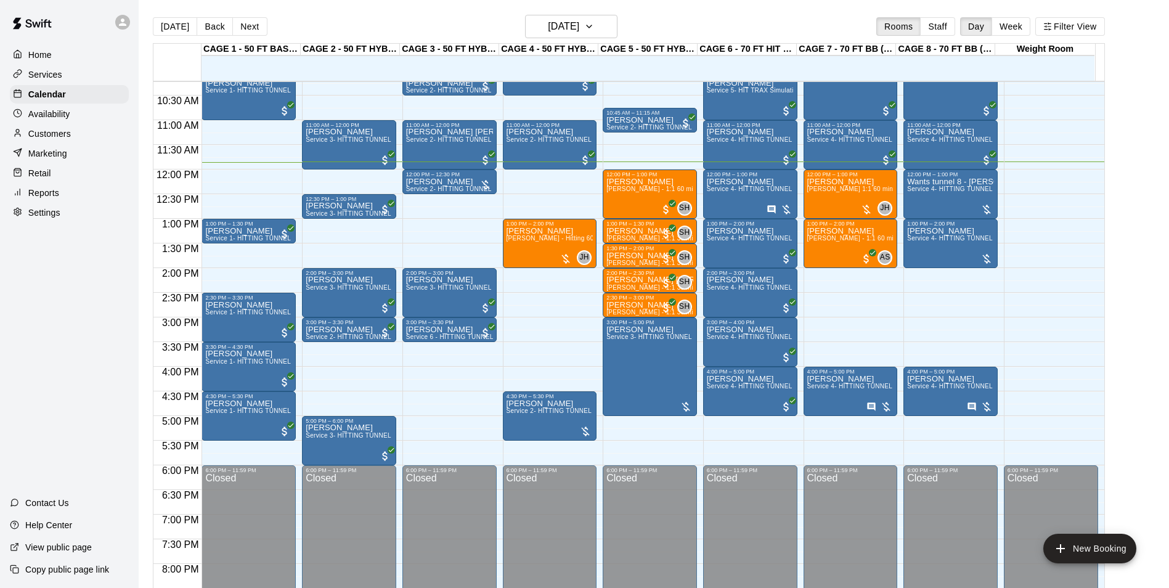
scroll to position [500, 0]
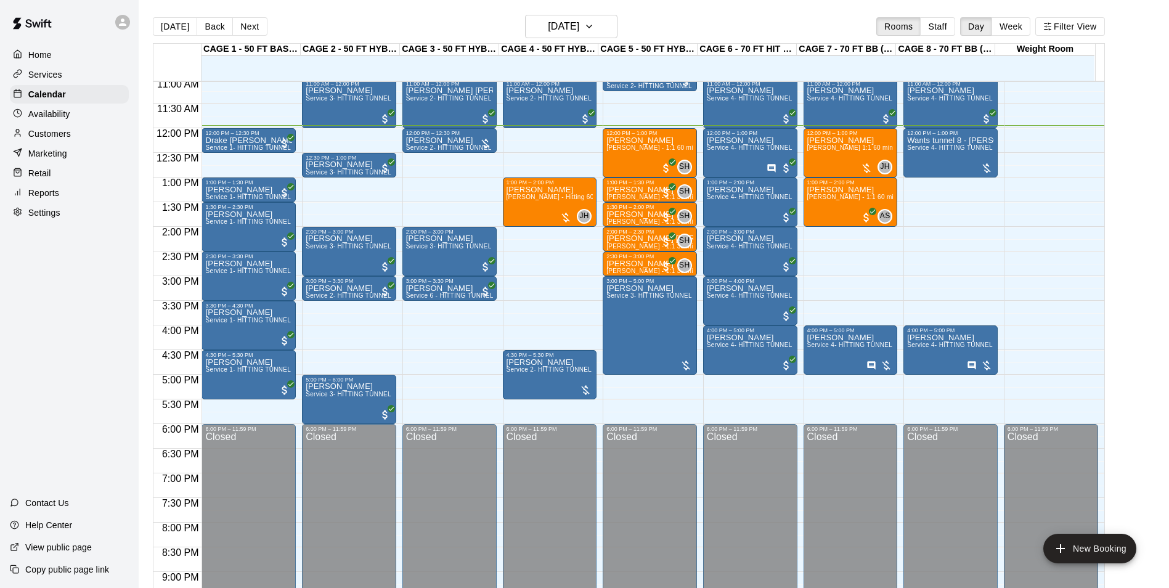
scroll to position [527, 0]
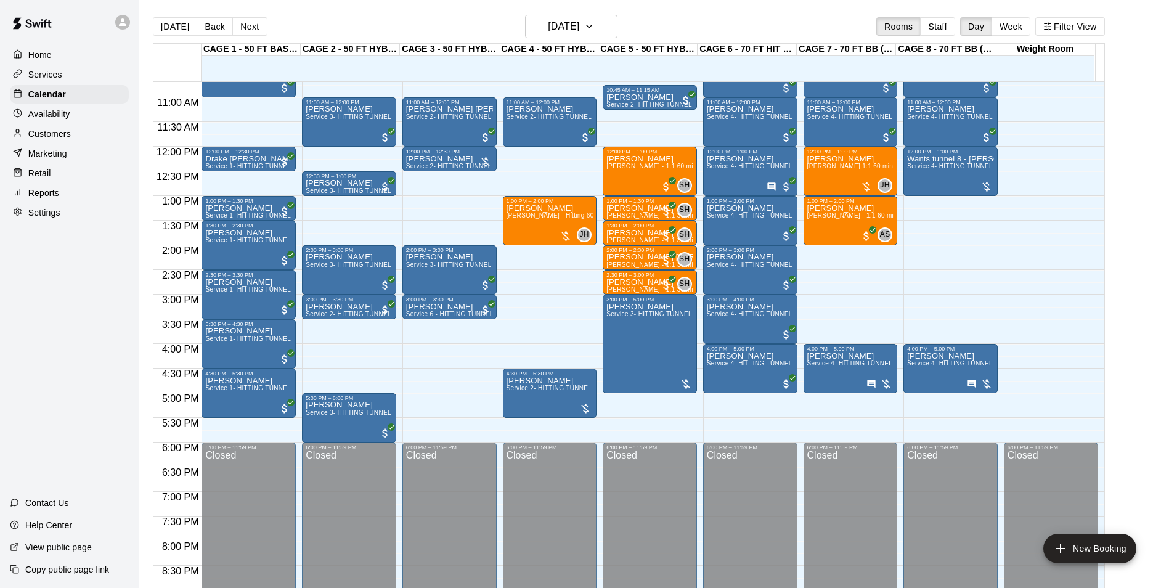
click at [421, 159] on p "[PERSON_NAME]" at bounding box center [449, 159] width 87 height 0
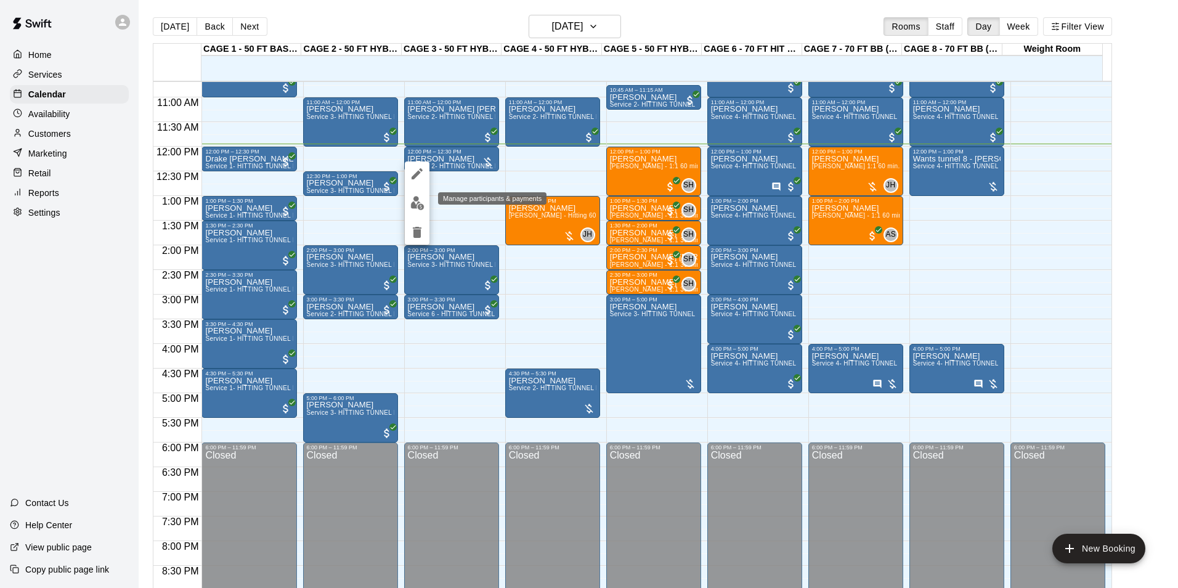
click at [412, 203] on img "edit" at bounding box center [417, 203] width 14 height 14
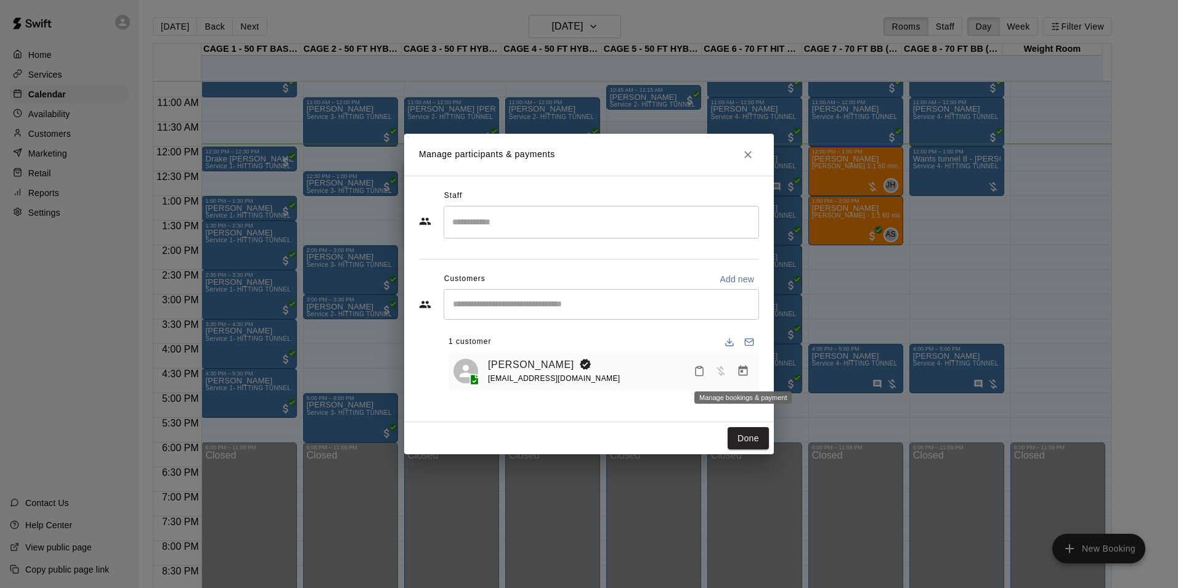
click at [739, 368] on icon "Manage bookings & payment" at bounding box center [743, 370] width 9 height 10
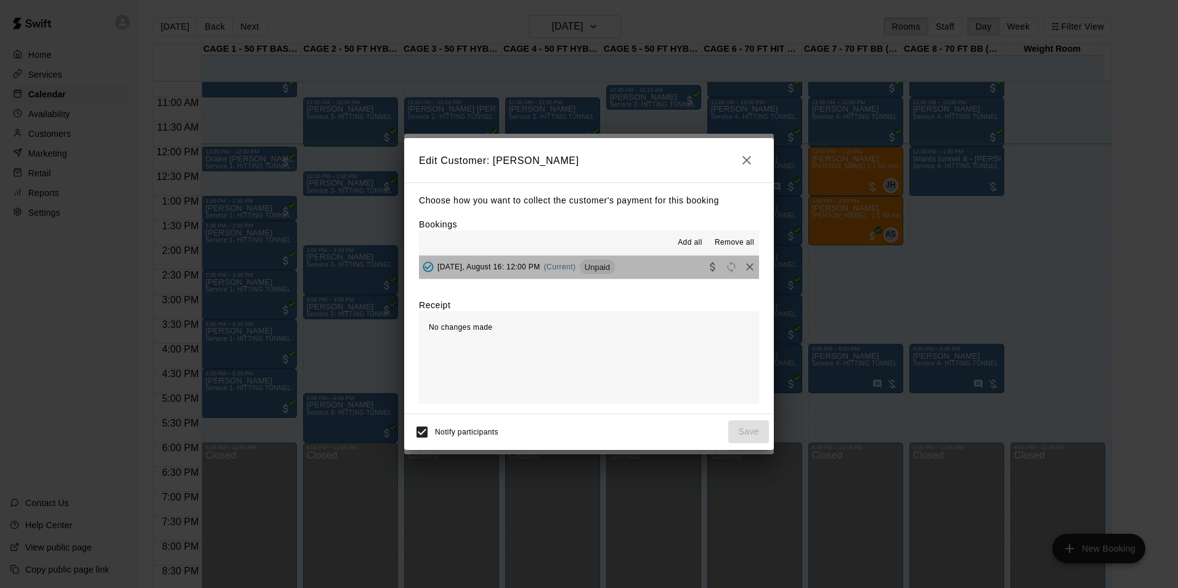
click at [596, 264] on span "Unpaid" at bounding box center [597, 266] width 35 height 9
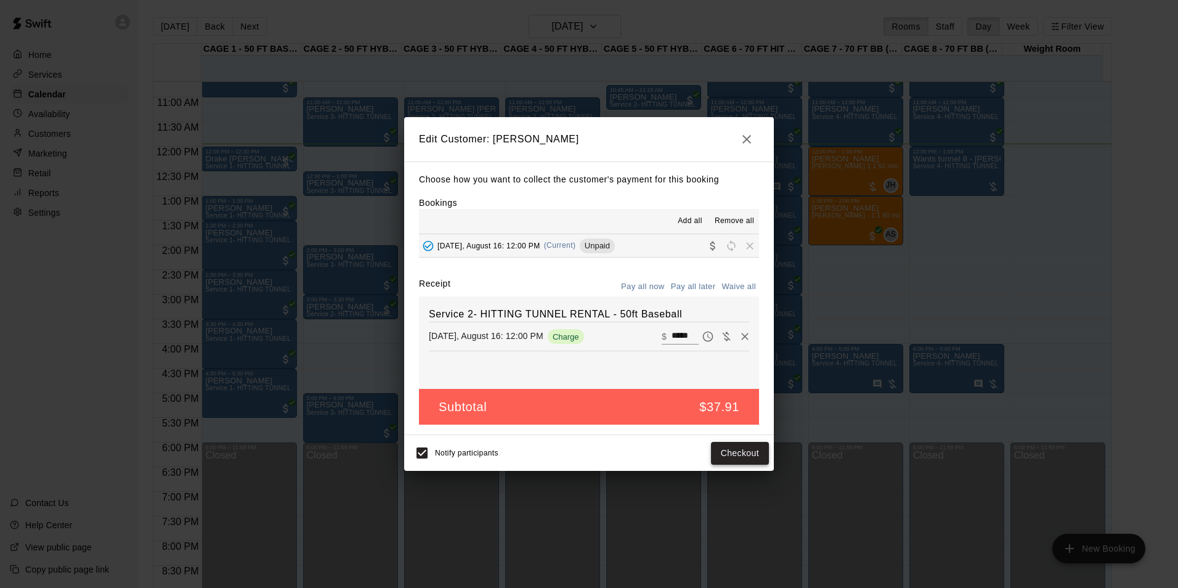
click at [723, 448] on button "Checkout" at bounding box center [740, 453] width 58 height 23
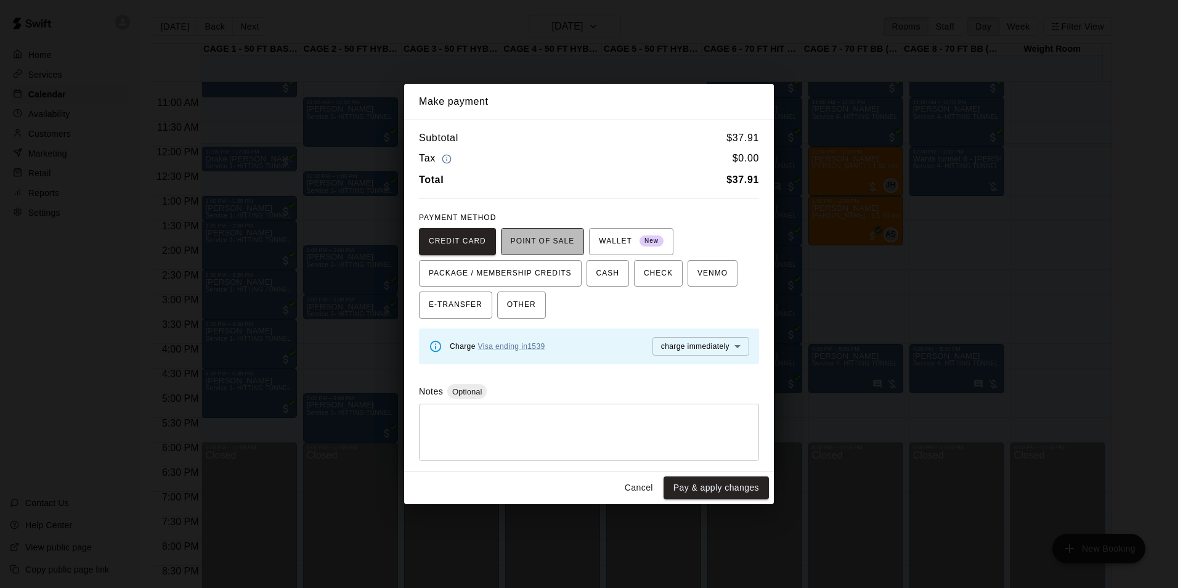
click at [538, 238] on span "POINT OF SALE" at bounding box center [542, 242] width 63 height 20
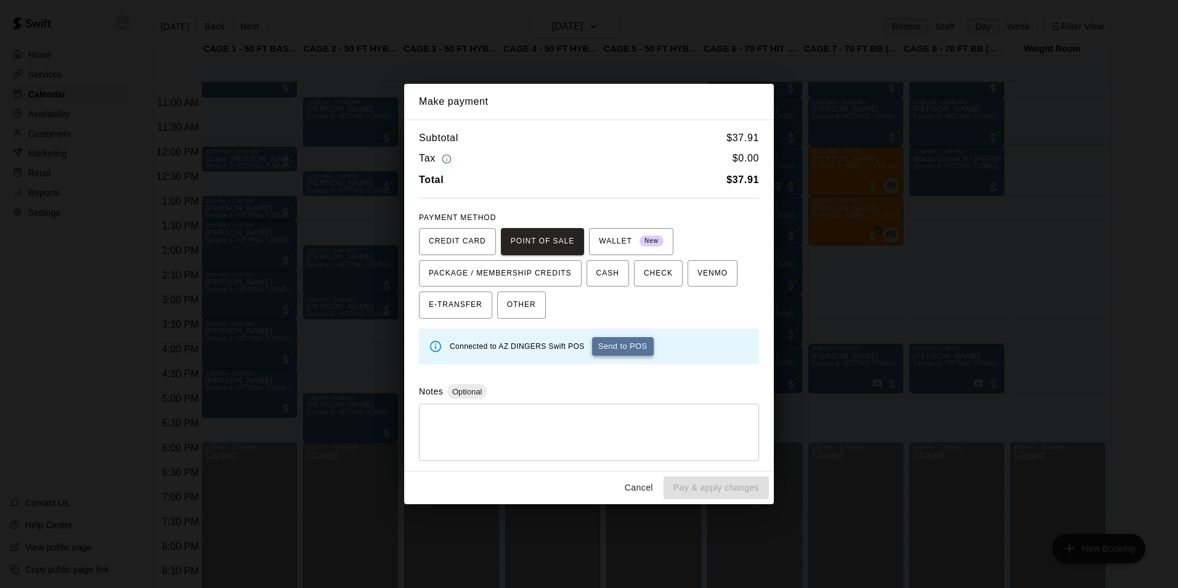
click at [611, 348] on button "Send to POS" at bounding box center [623, 346] width 62 height 18
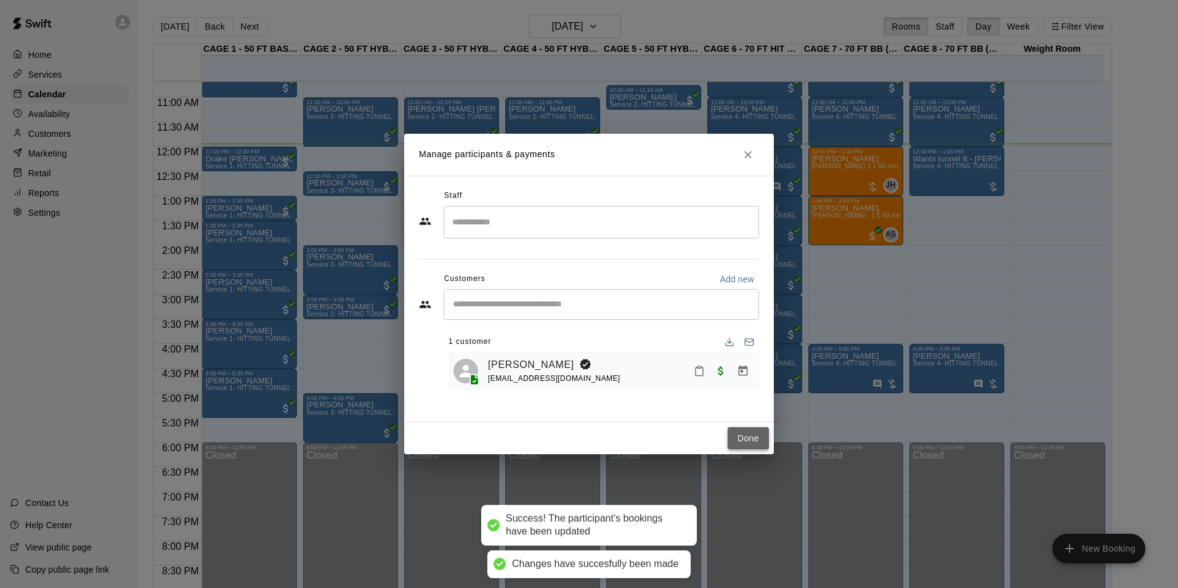
click at [755, 436] on button "Done" at bounding box center [748, 438] width 41 height 23
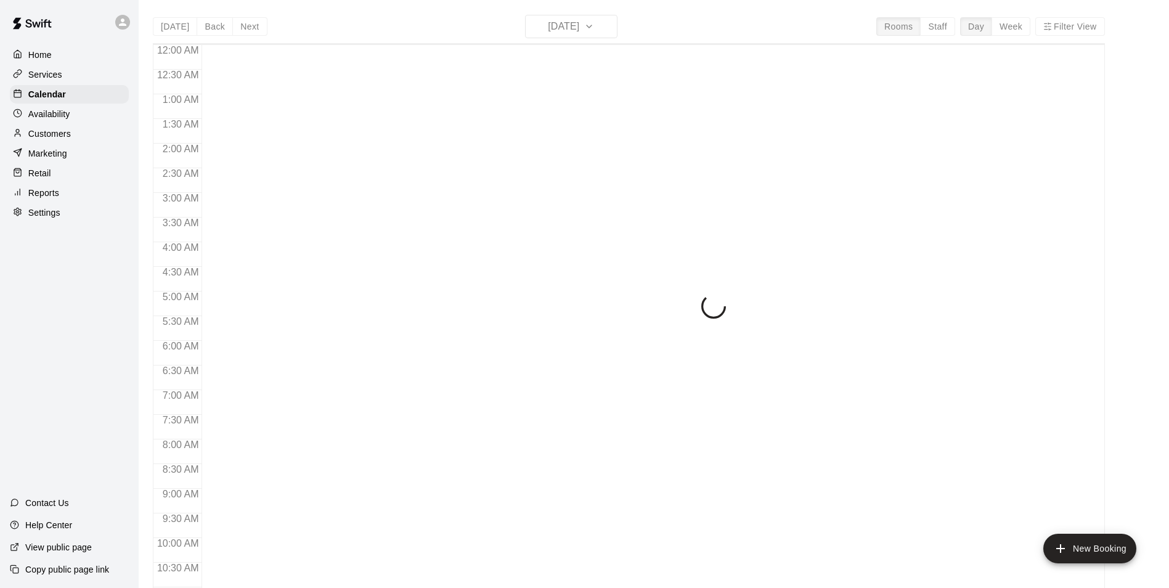
scroll to position [589, 0]
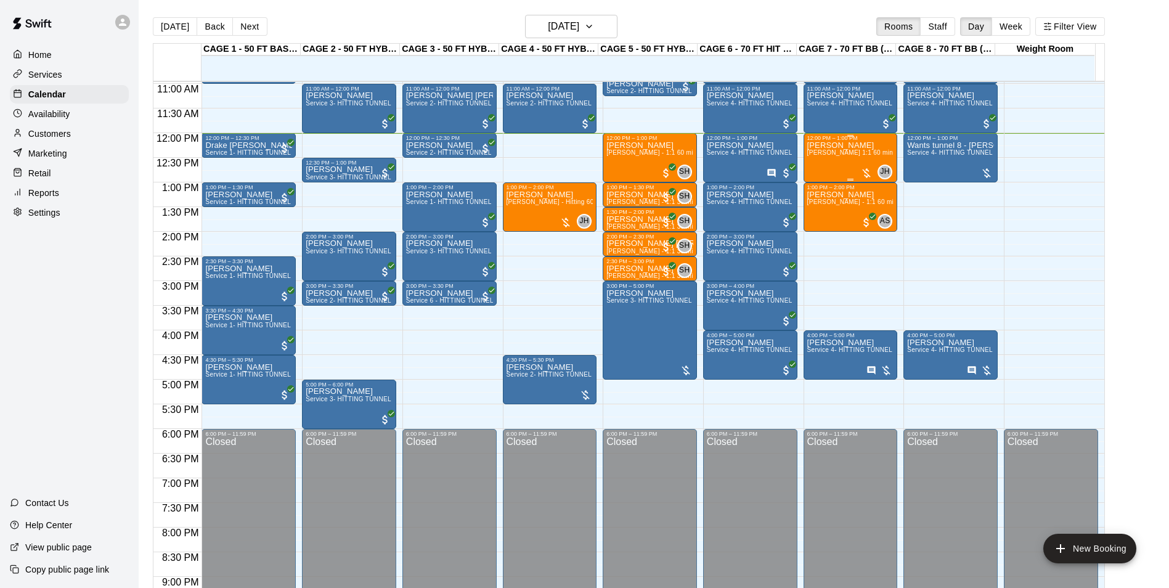
scroll to position [469, 0]
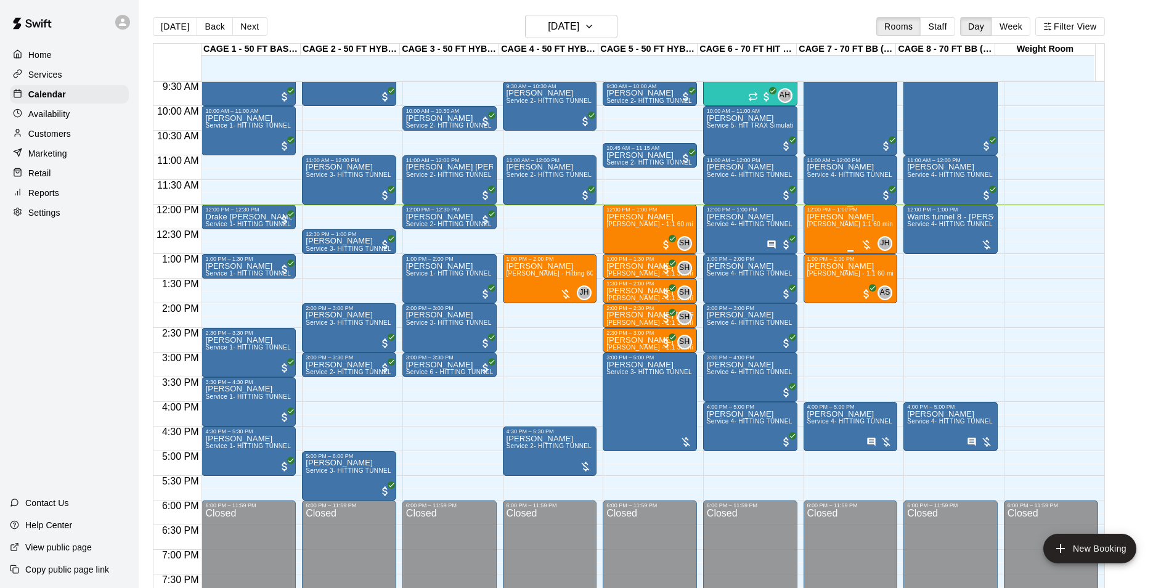
click at [827, 233] on div "[PERSON_NAME] [PERSON_NAME] 1:1 60 min. pitching Lesson" at bounding box center [850, 507] width 87 height 588
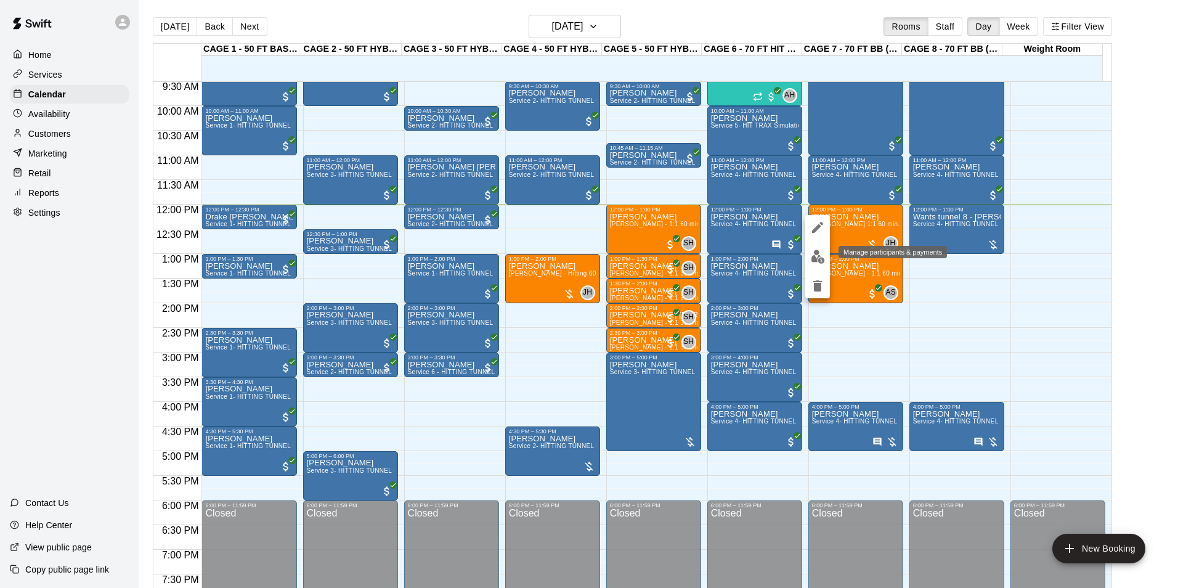
click at [816, 253] on img "edit" at bounding box center [818, 256] width 14 height 14
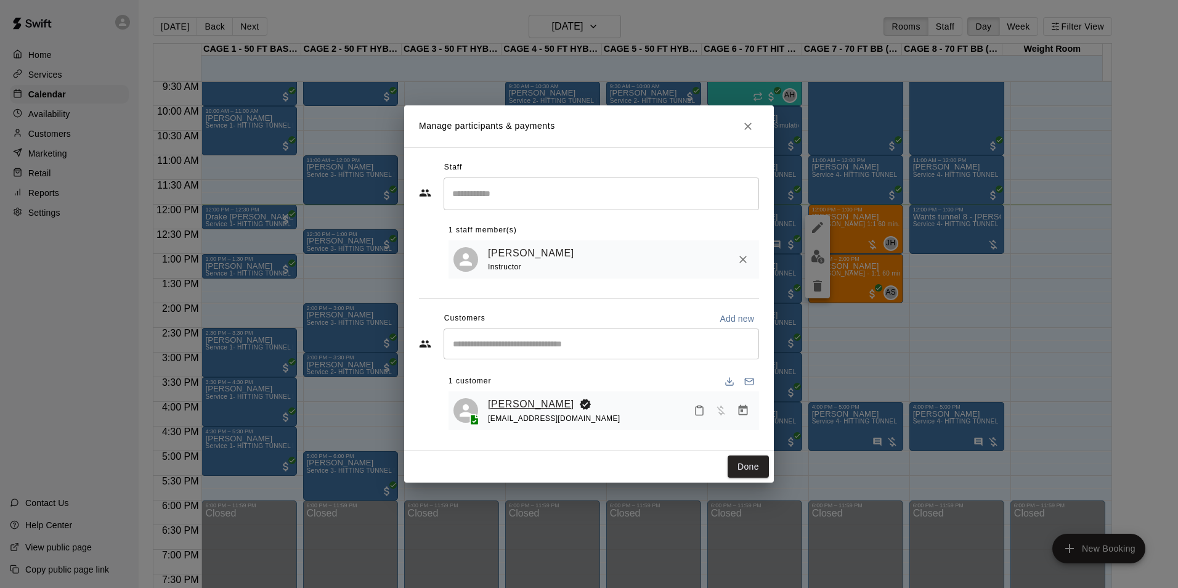
click at [530, 400] on link "[PERSON_NAME]" at bounding box center [531, 404] width 86 height 16
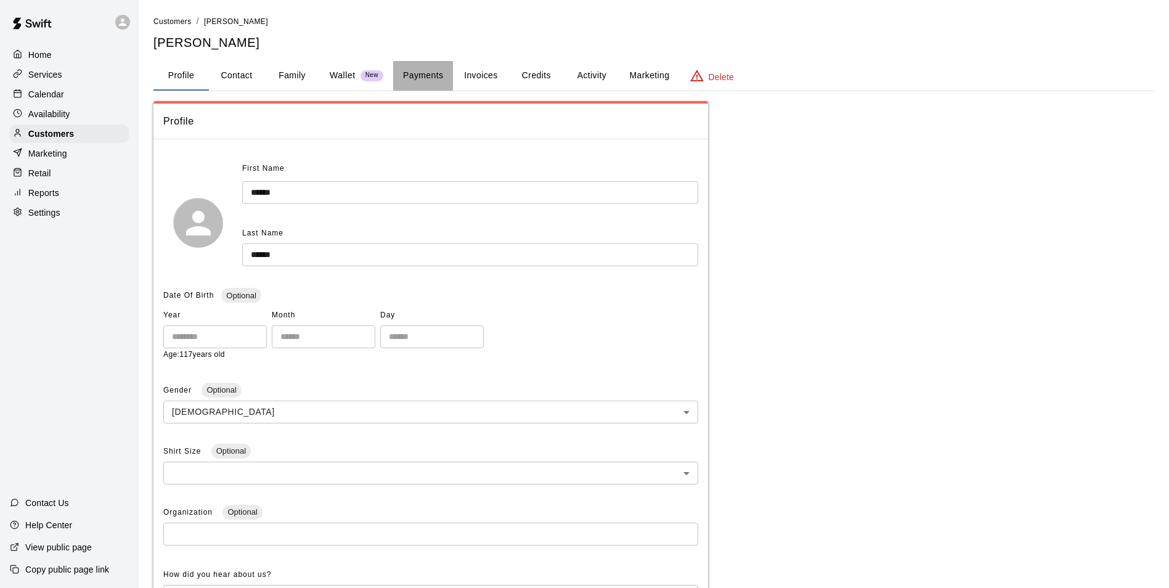
click at [429, 79] on button "Payments" at bounding box center [423, 76] width 60 height 30
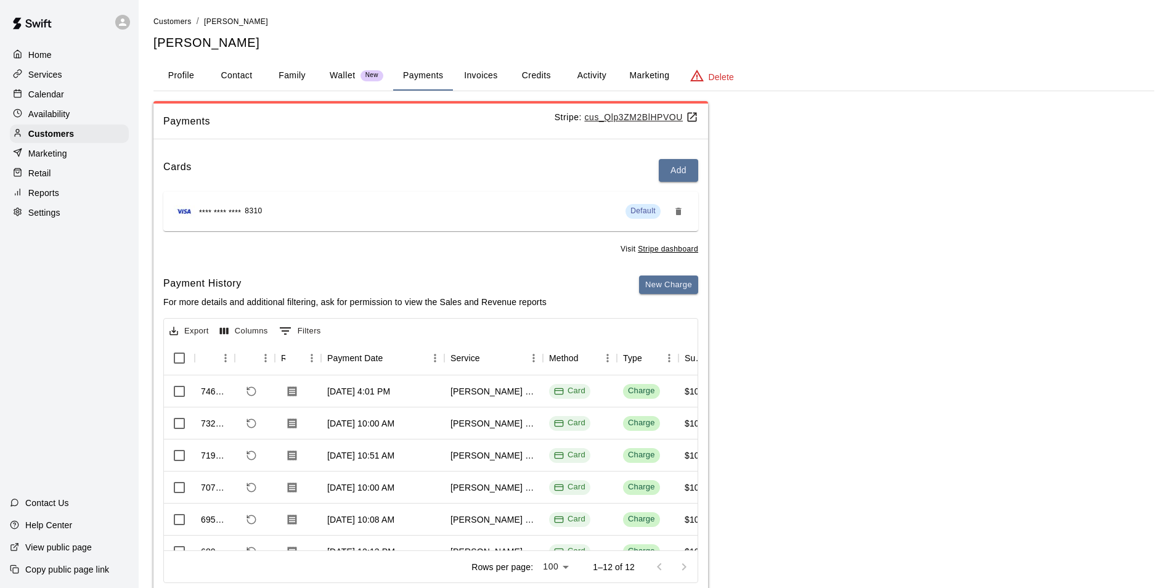
drag, startPoint x: 245, startPoint y: 537, endPoint x: 326, endPoint y: 537, distance: 80.7
click at [1000, 440] on div "Payments Stripe: cus_Qlp3ZM2BlHPVOU Cards Add **** **** **** 8310 Default Visit…" at bounding box center [653, 349] width 1000 height 497
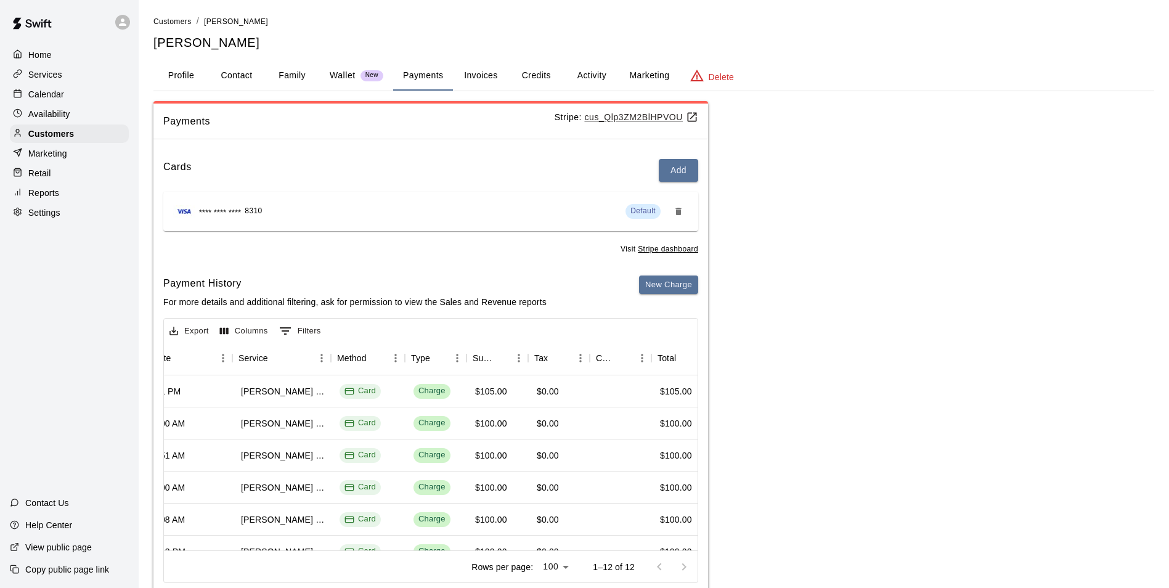
scroll to position [0, 212]
click at [88, 97] on div "Calendar" at bounding box center [69, 94] width 119 height 18
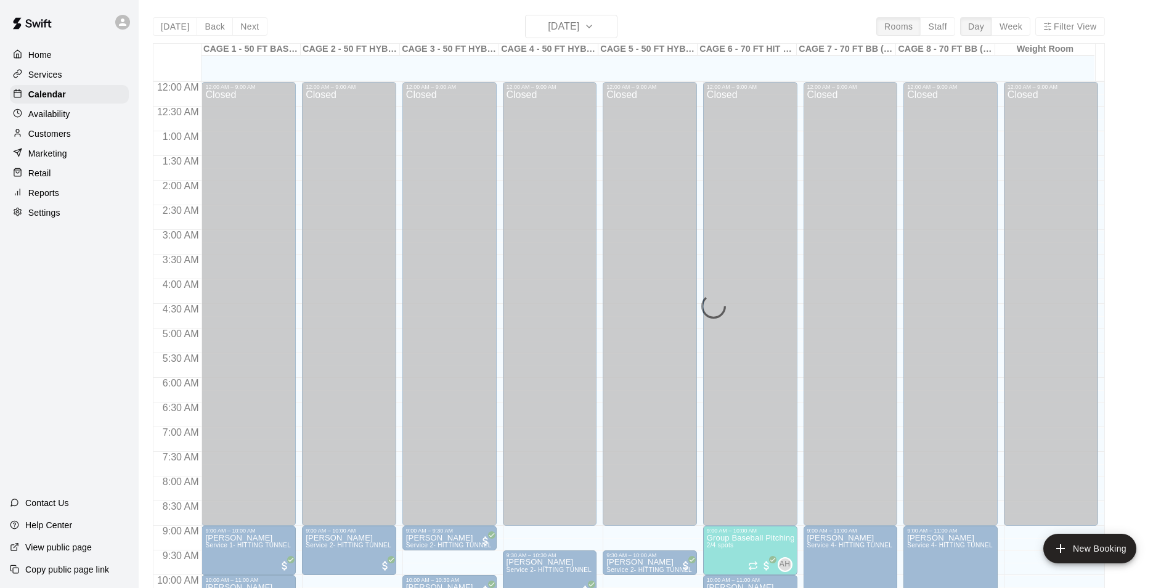
scroll to position [593, 0]
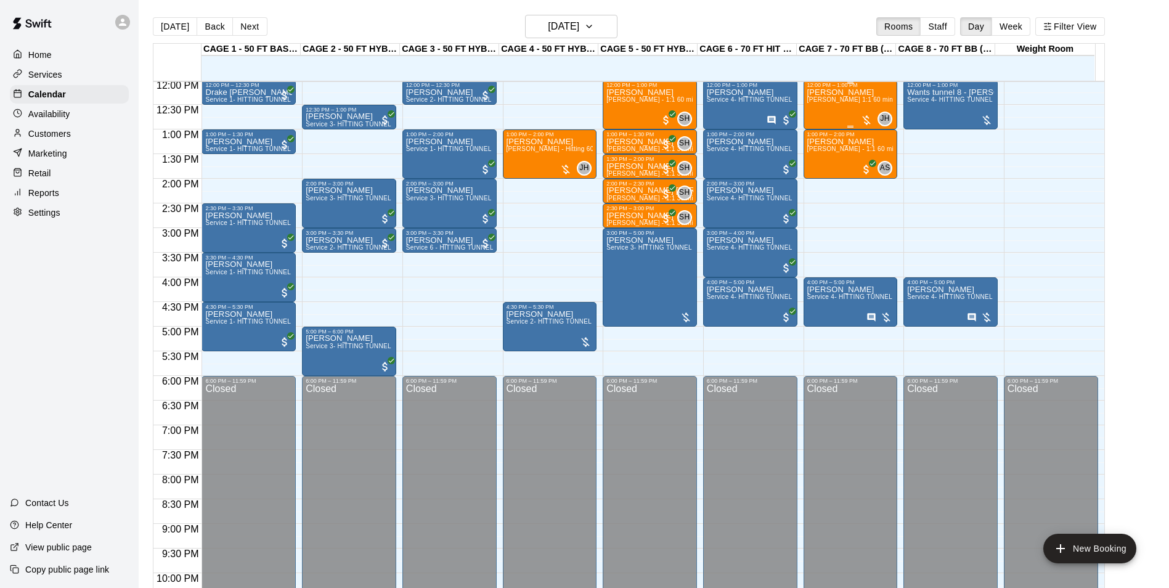
click at [825, 109] on div "Adam Hagan John Havird 1:1 60 min. pitching Lesson" at bounding box center [850, 382] width 87 height 588
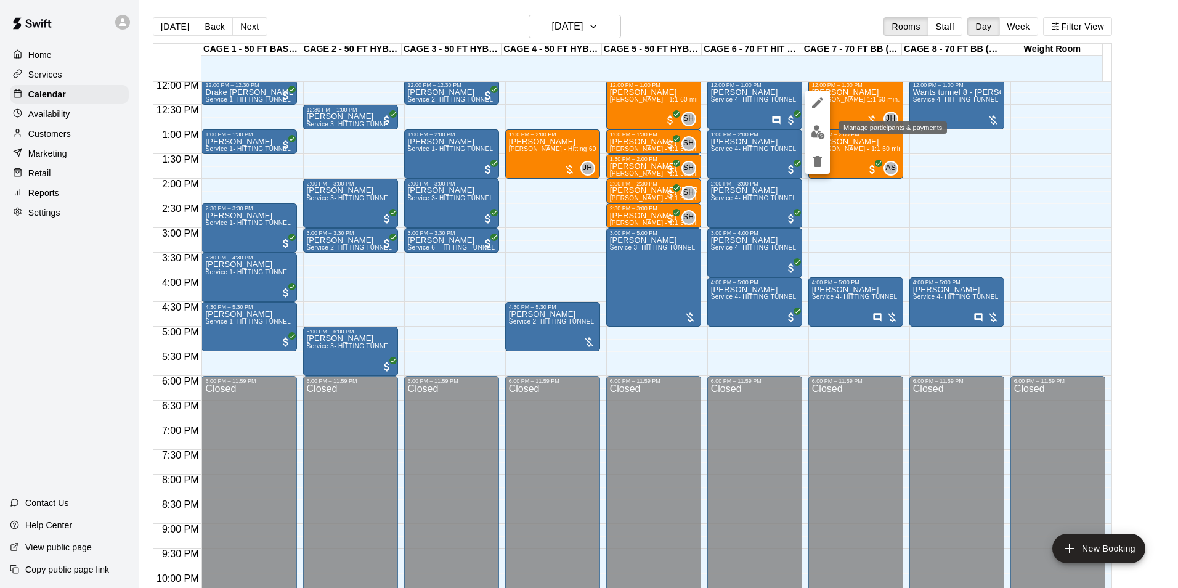
click at [816, 132] on img "edit" at bounding box center [818, 132] width 14 height 14
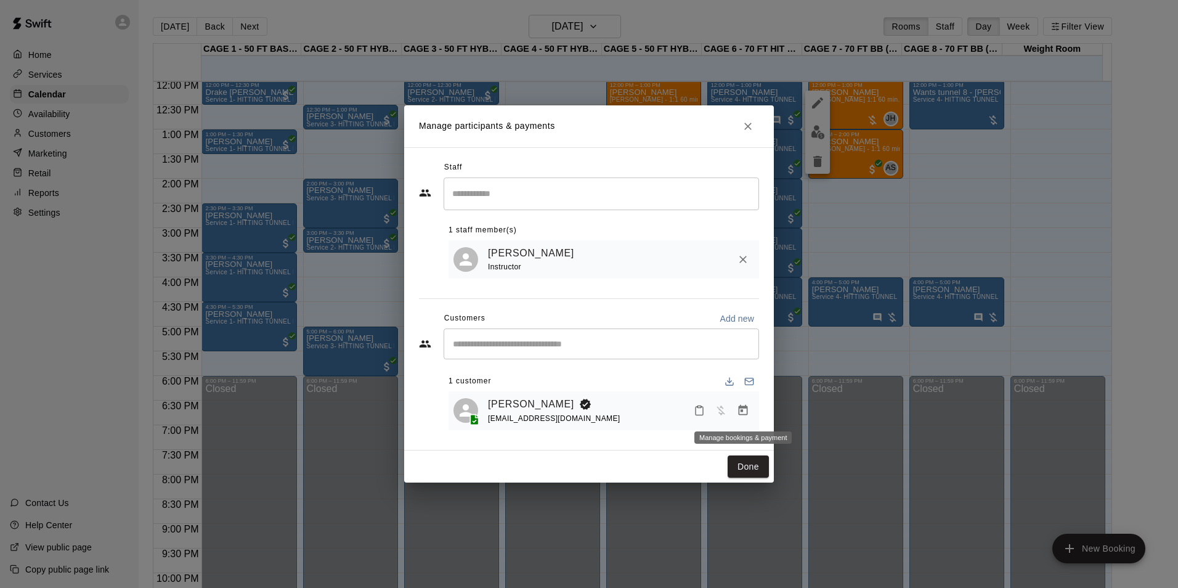
click at [739, 410] on icon "Manage bookings & payment" at bounding box center [743, 410] width 9 height 10
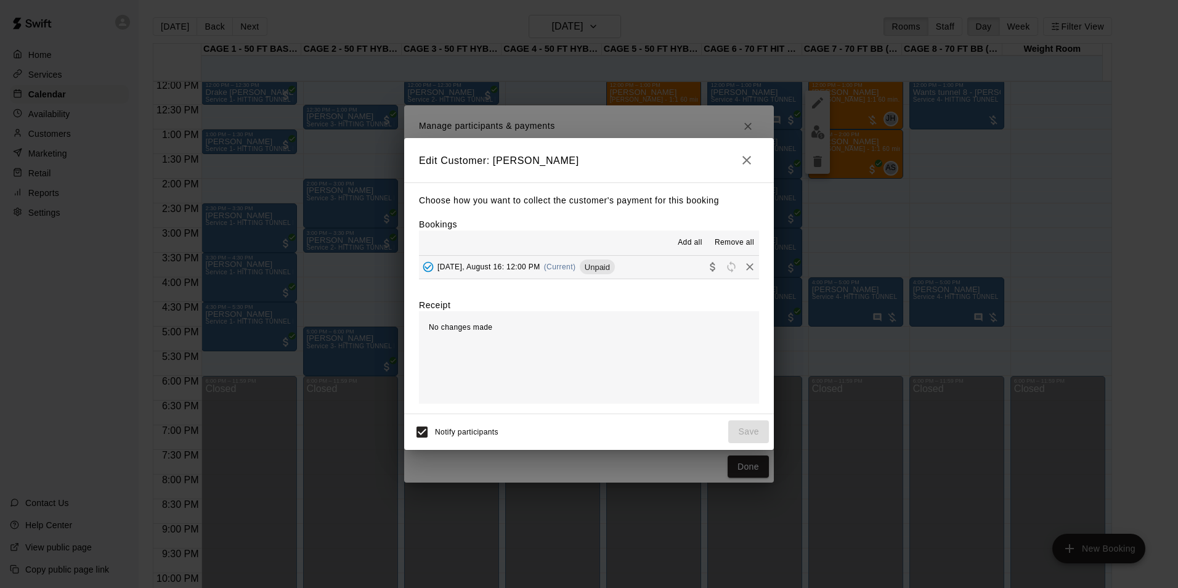
click at [590, 276] on div "Saturday, August 16: 12:00 PM (Current) Unpaid" at bounding box center [517, 266] width 196 height 18
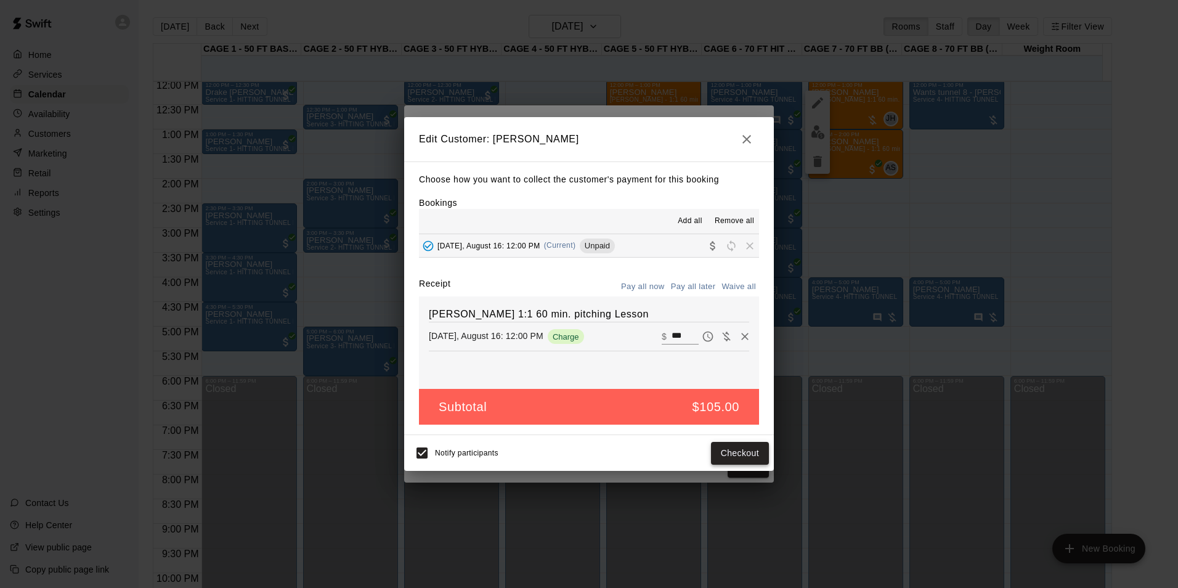
click at [725, 447] on button "Checkout" at bounding box center [740, 453] width 58 height 23
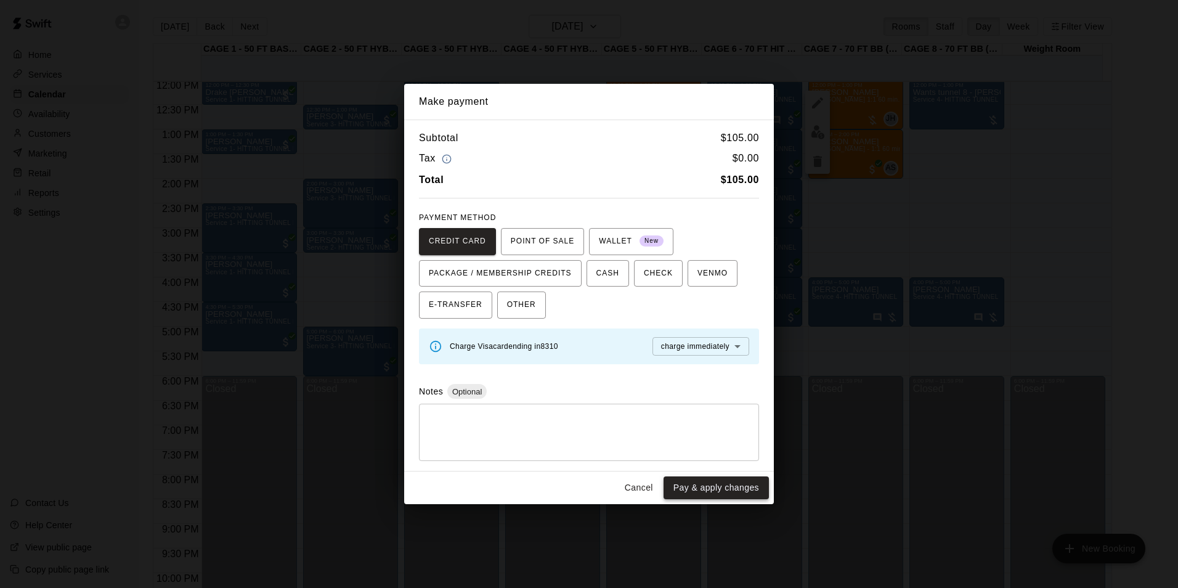
click at [697, 495] on button "Pay & apply changes" at bounding box center [715, 487] width 105 height 23
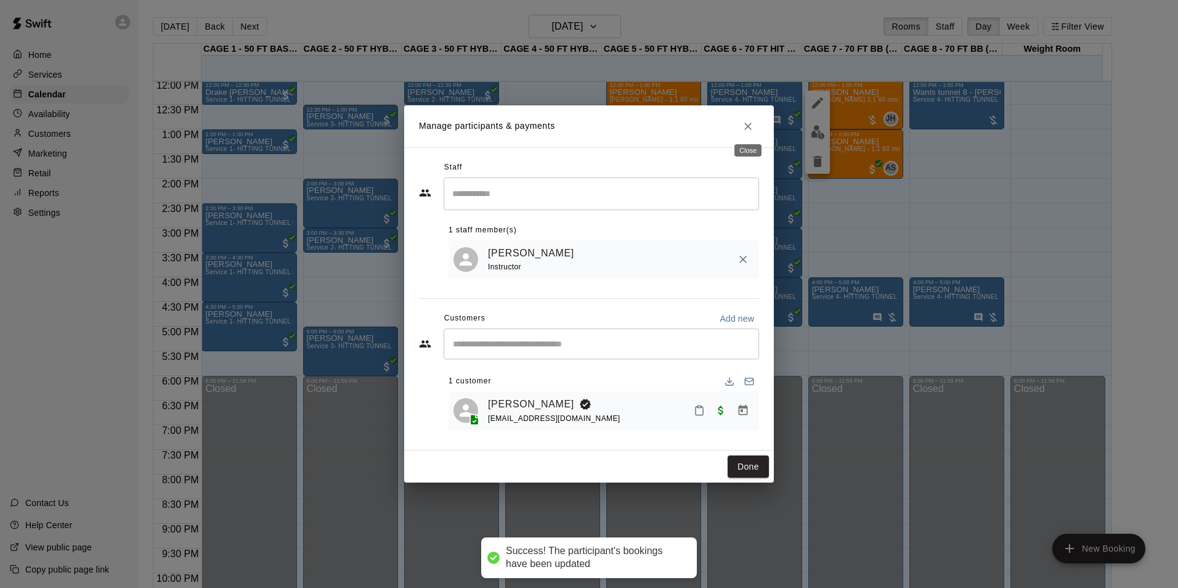
click at [742, 127] on icon "Close" at bounding box center [748, 126] width 12 height 12
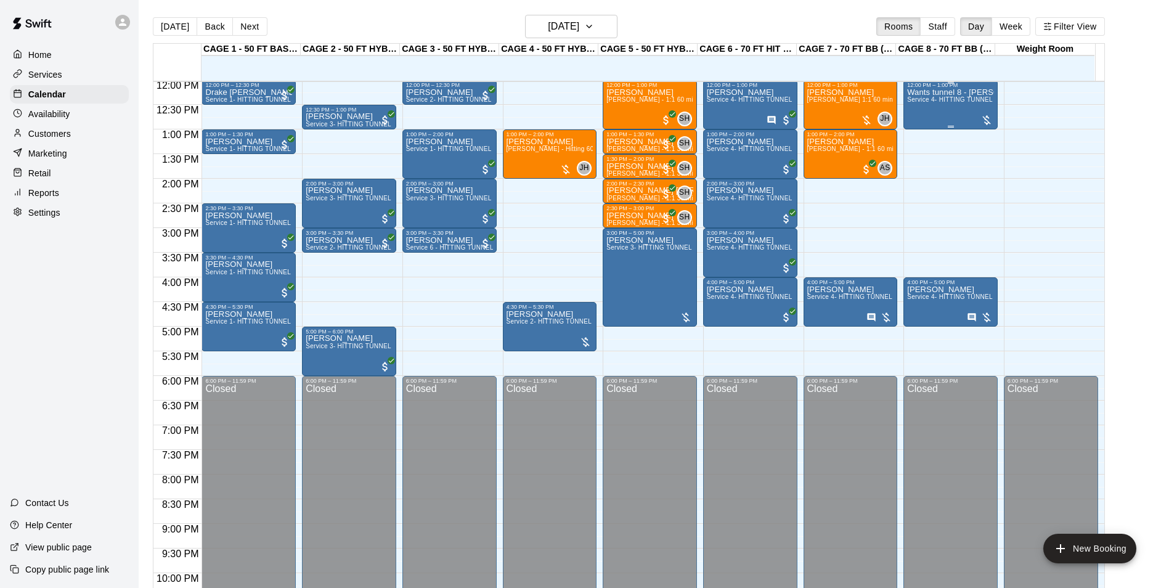
click at [943, 107] on div "Wants tunnel 8 - Apollo Arevalo Service 4- HITTING TUNNEL RENTAL - 70ft Baseball" at bounding box center [950, 382] width 87 height 588
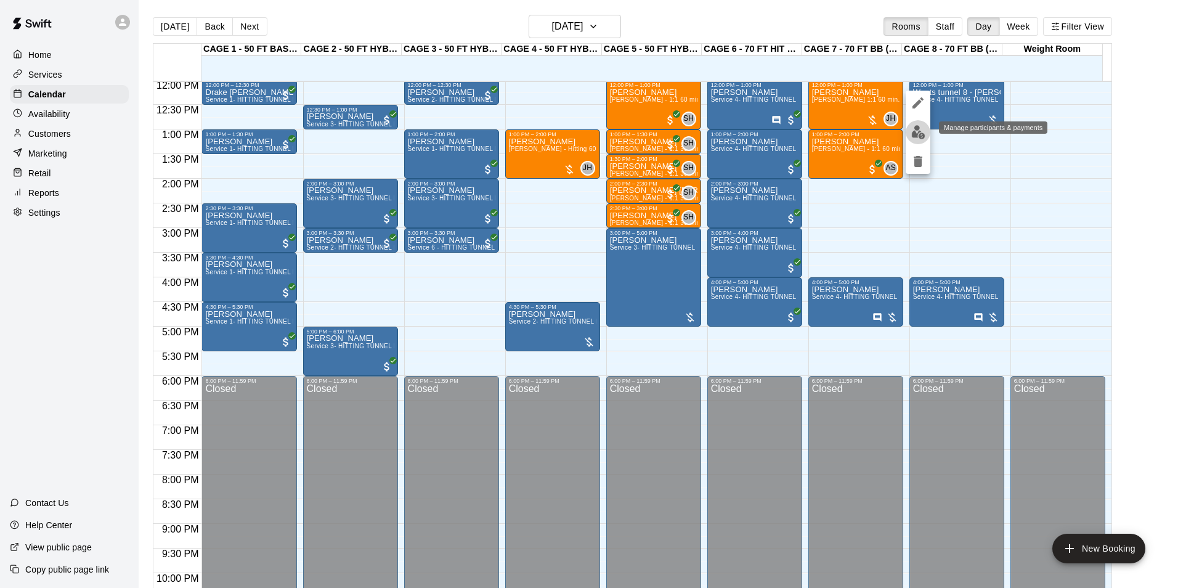
click at [914, 130] on img "edit" at bounding box center [918, 132] width 14 height 14
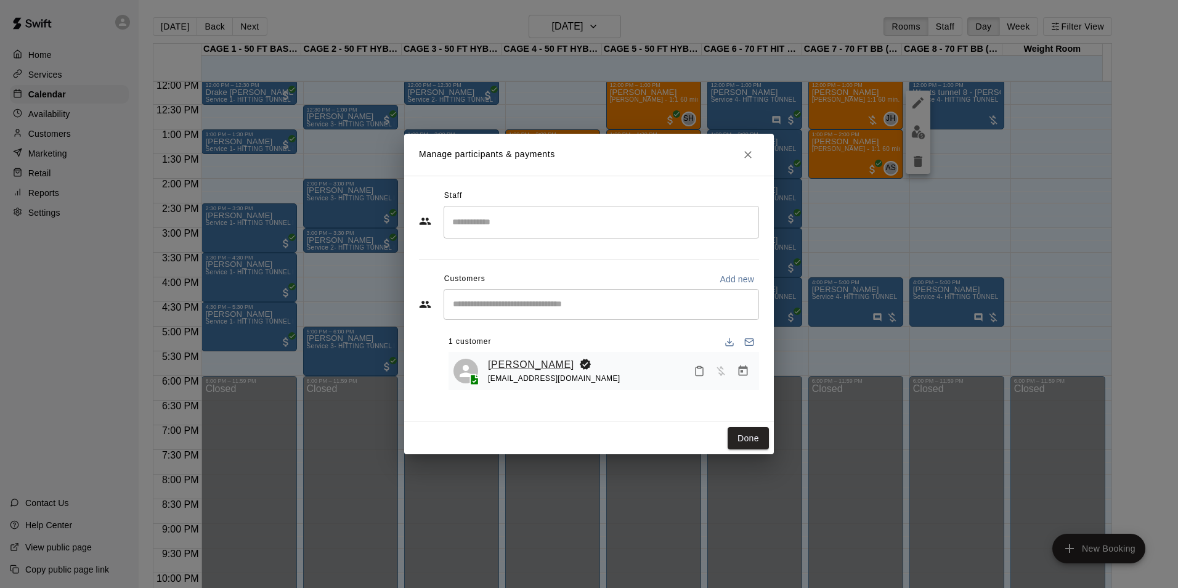
click at [521, 361] on link "Apollo Arevalo" at bounding box center [531, 365] width 86 height 16
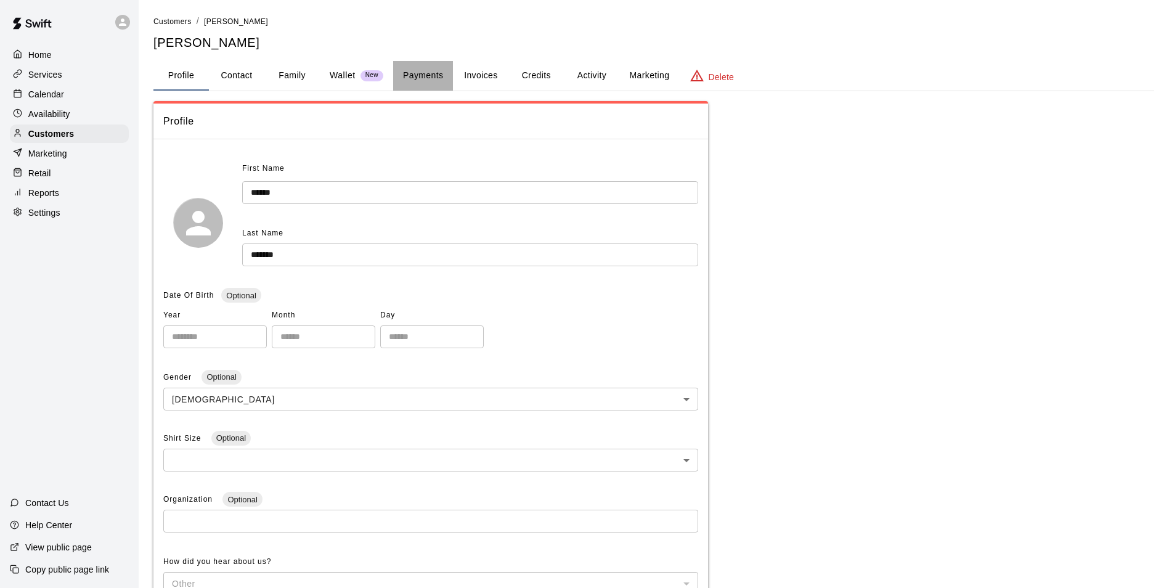
click at [422, 77] on button "Payments" at bounding box center [423, 76] width 60 height 30
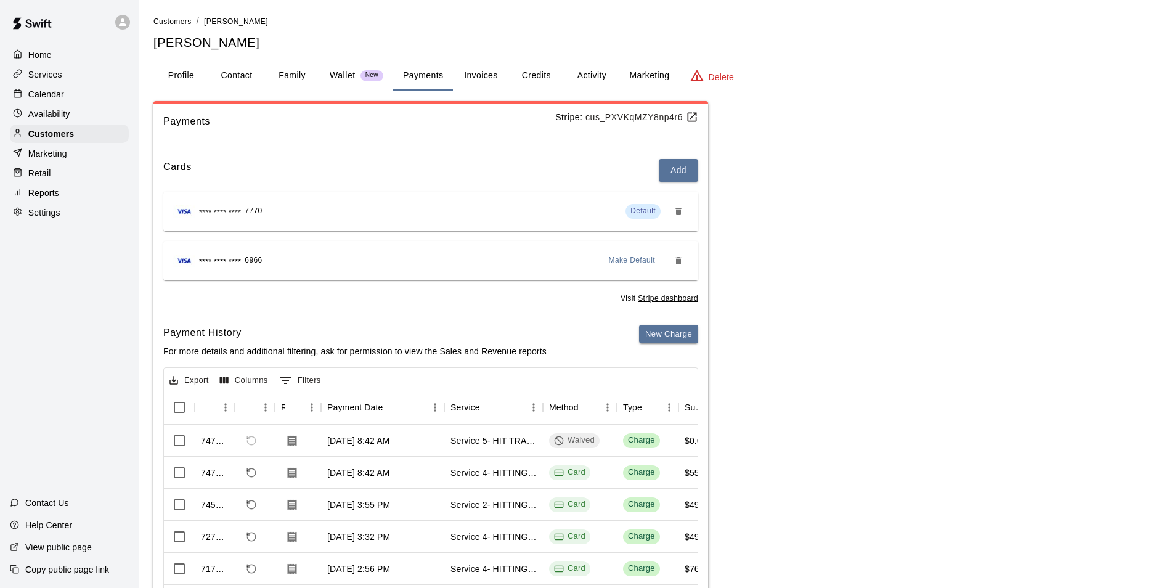
click at [524, 73] on button "Credits" at bounding box center [535, 76] width 55 height 30
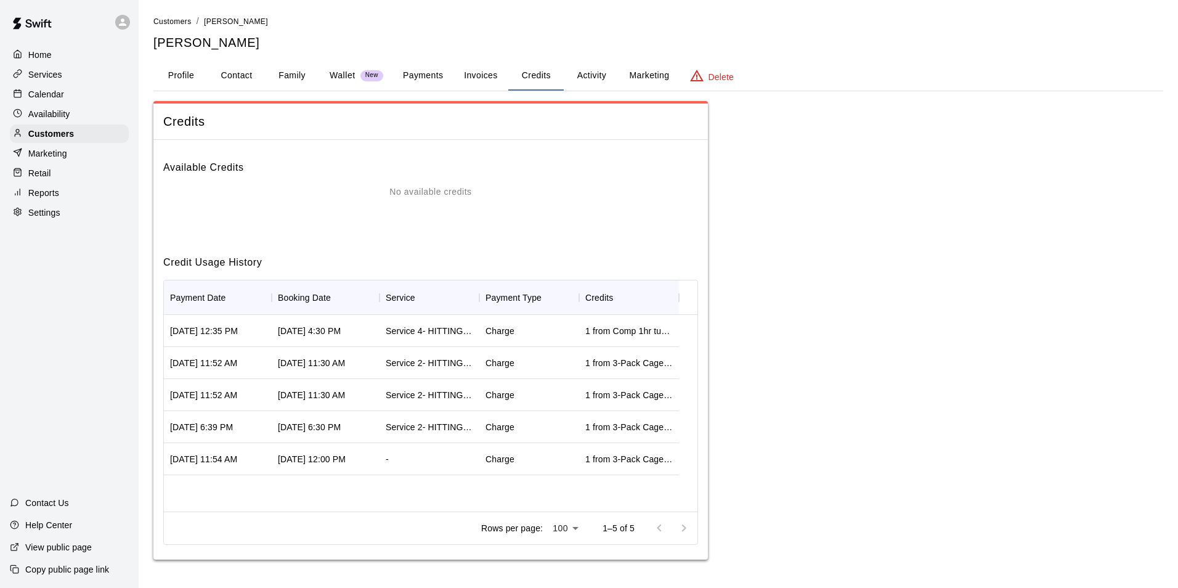
click at [103, 98] on div "Calendar" at bounding box center [69, 94] width 119 height 18
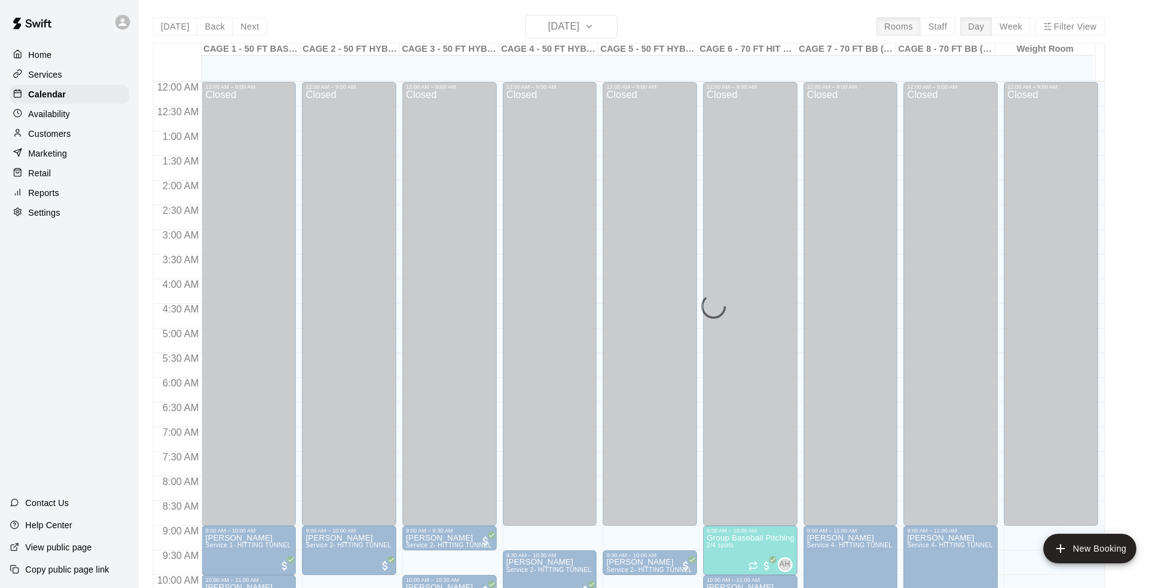
scroll to position [593, 0]
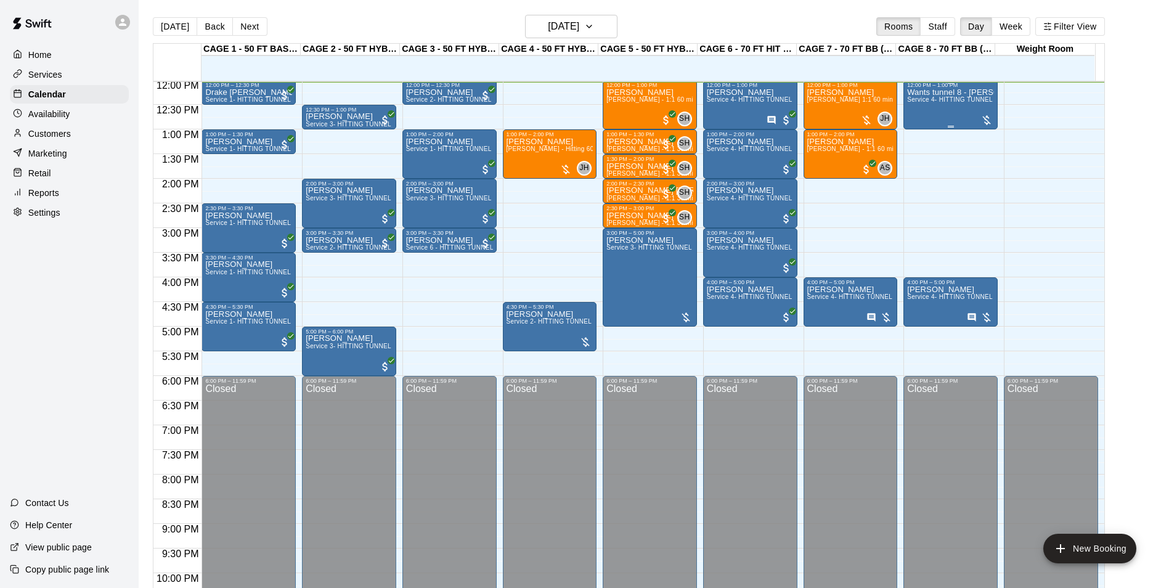
click at [935, 110] on div "Wants tunnel 8 - Apollo Arevalo Service 4- HITTING TUNNEL RENTAL - 70ft Baseball" at bounding box center [950, 382] width 87 height 588
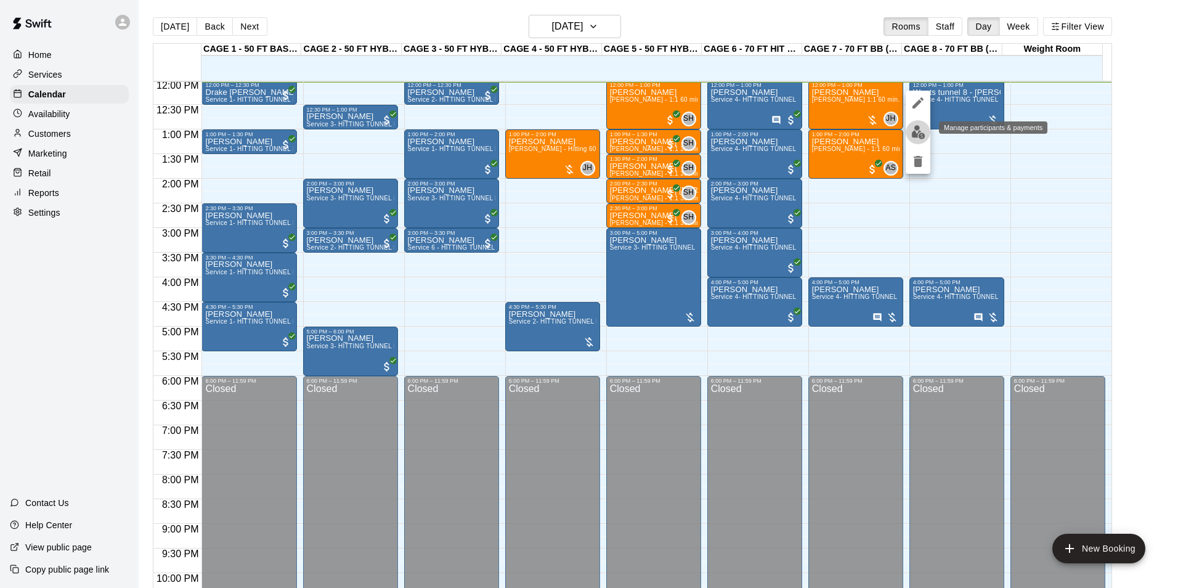
click at [923, 126] on img "edit" at bounding box center [918, 132] width 14 height 14
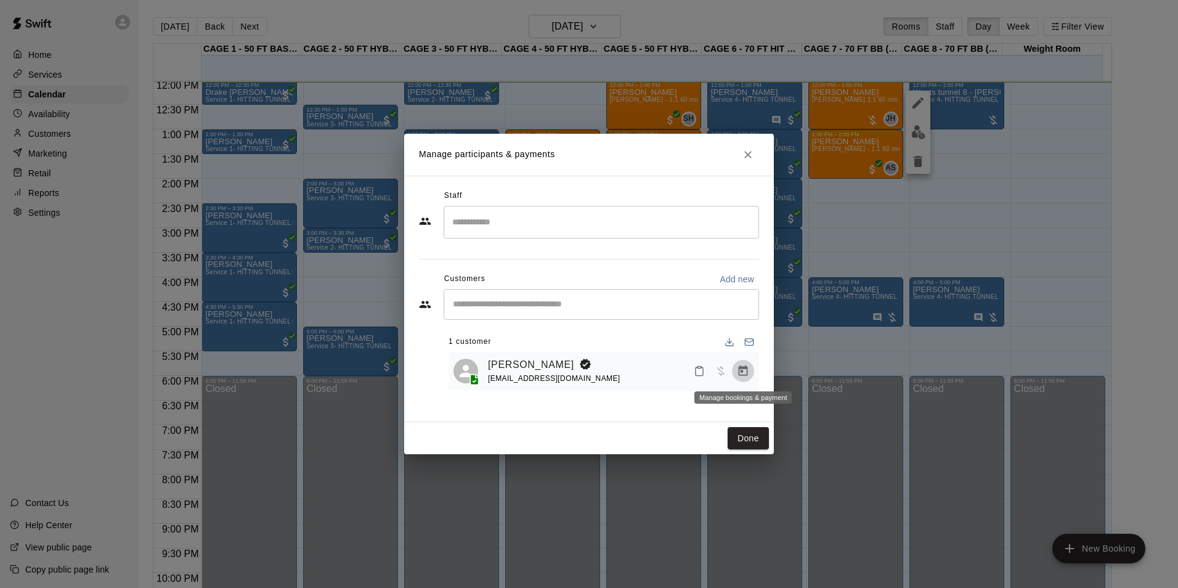
click at [742, 371] on icon "Manage bookings & payment" at bounding box center [743, 370] width 9 height 10
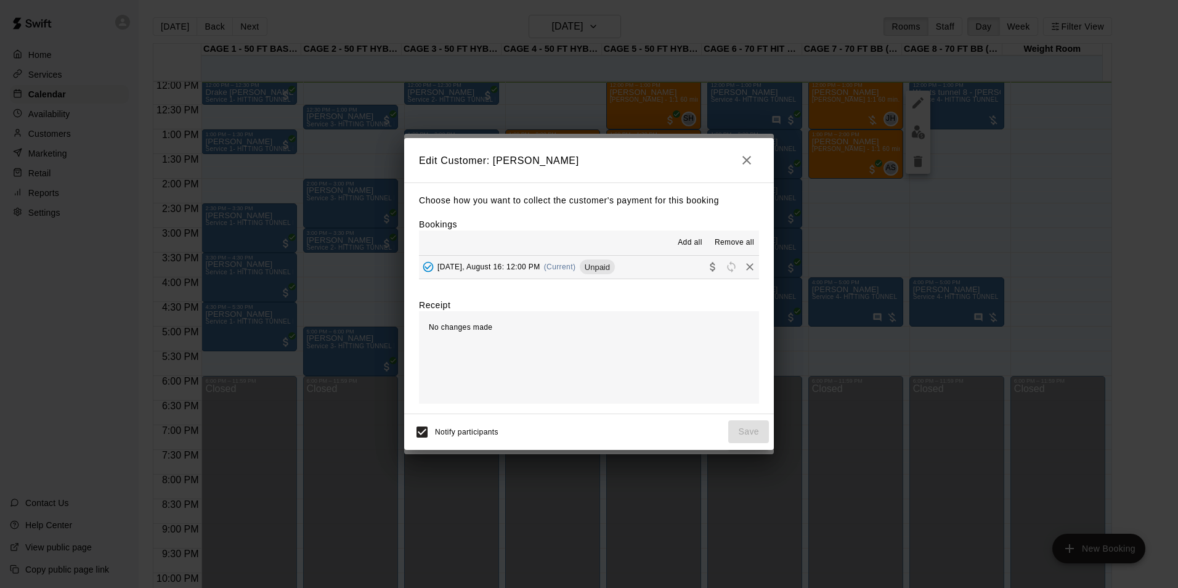
click at [574, 270] on span "(Current)" at bounding box center [560, 266] width 32 height 9
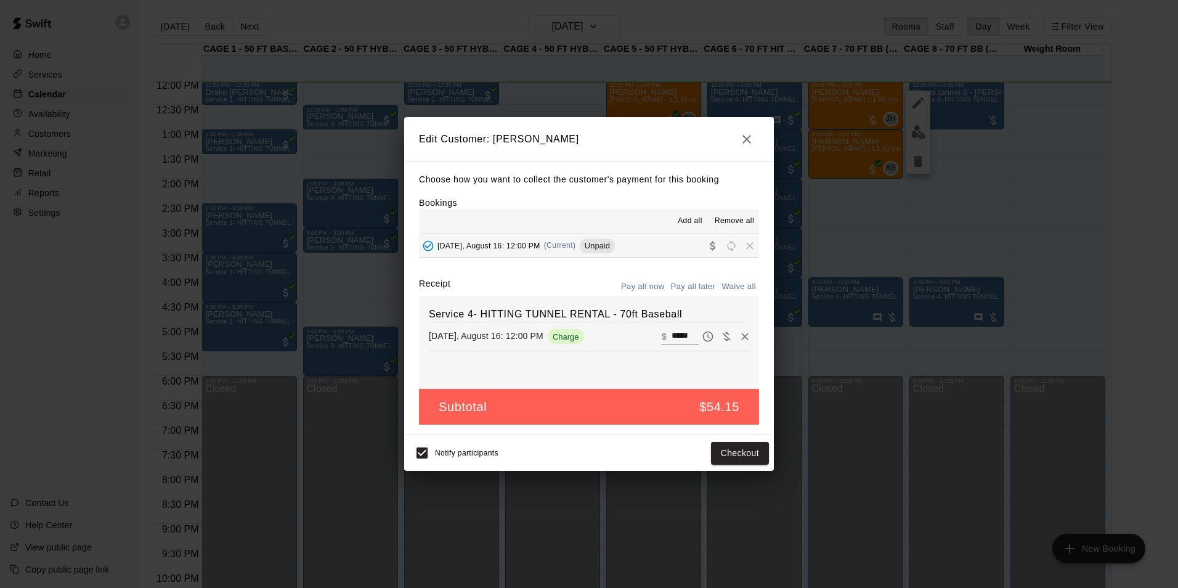
click at [745, 136] on icon "button" at bounding box center [746, 139] width 9 height 9
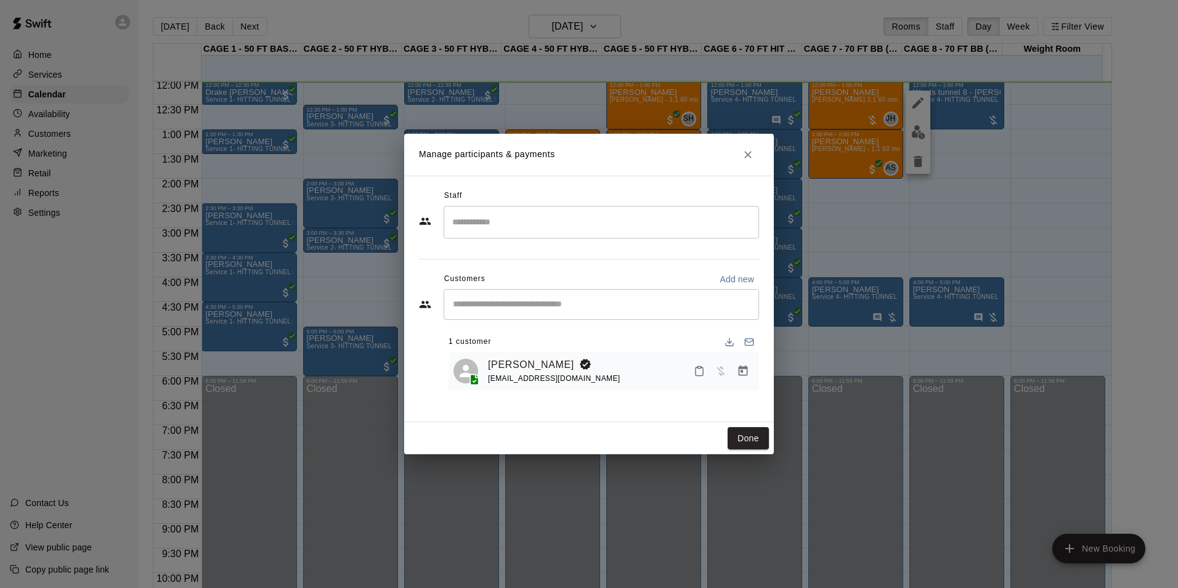
click at [949, 221] on div "Manage participants & payments Staff ​ Customers Add new ​ 1 customer Apollo Ar…" at bounding box center [589, 294] width 1178 height 588
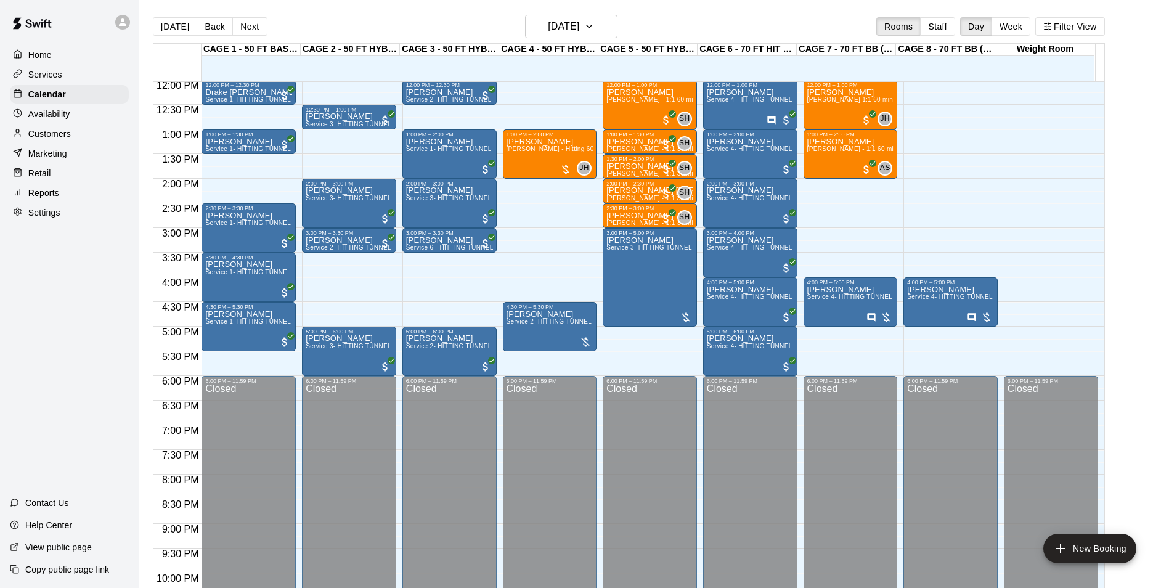
click at [73, 322] on div "Home Services Calendar Availability Customers Marketing Retail Reports Settings…" at bounding box center [69, 294] width 139 height 588
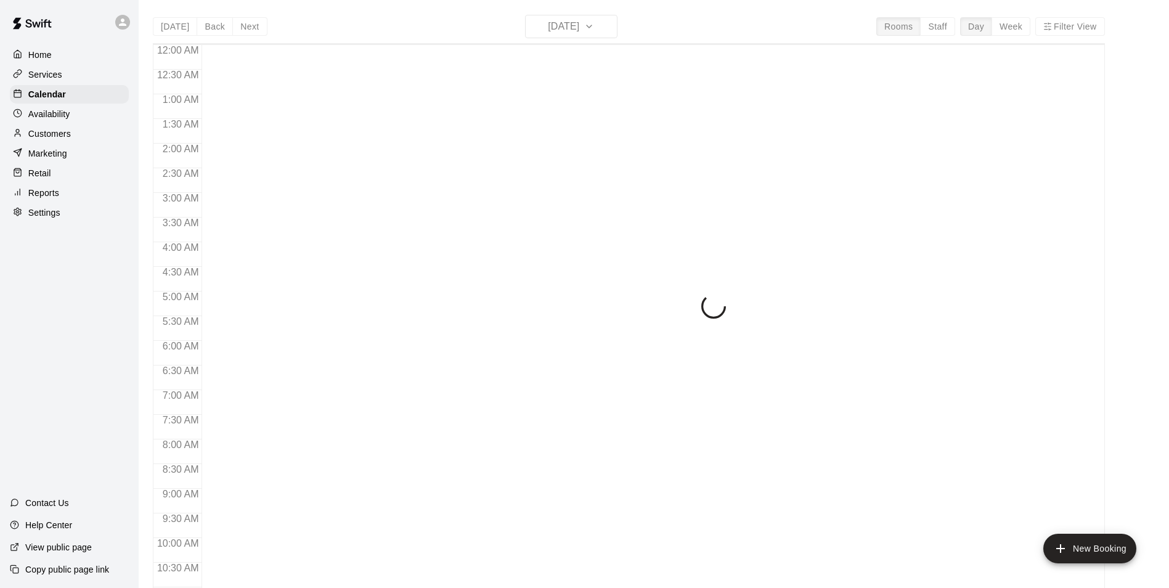
scroll to position [600, 0]
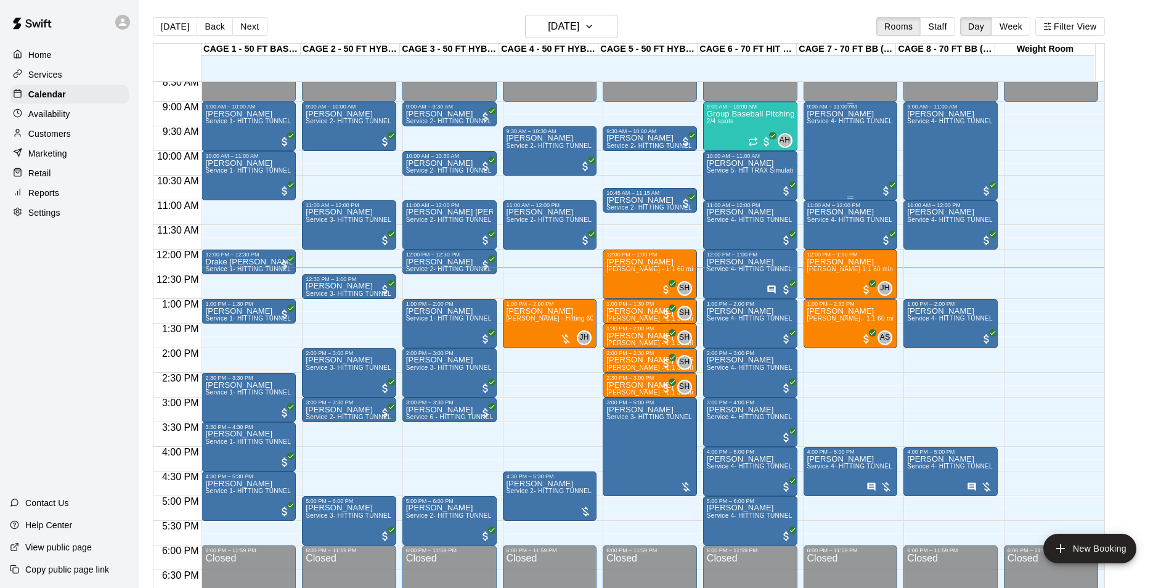
scroll to position [424, 0]
click at [771, 289] on icon "Has notes" at bounding box center [771, 289] width 10 height 10
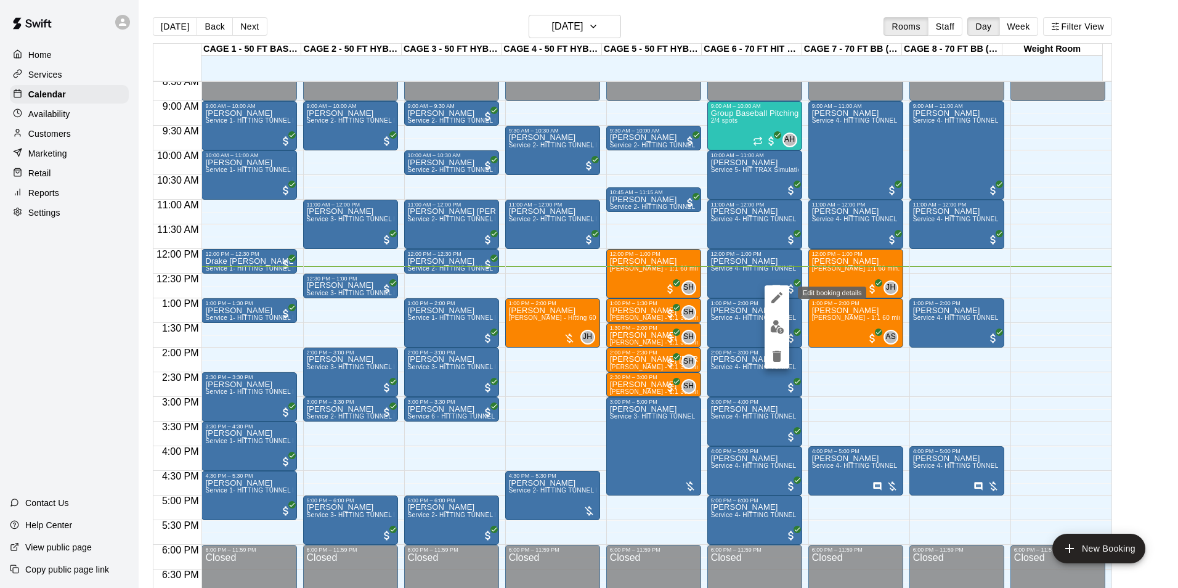
click at [776, 299] on icon "edit" at bounding box center [776, 297] width 11 height 11
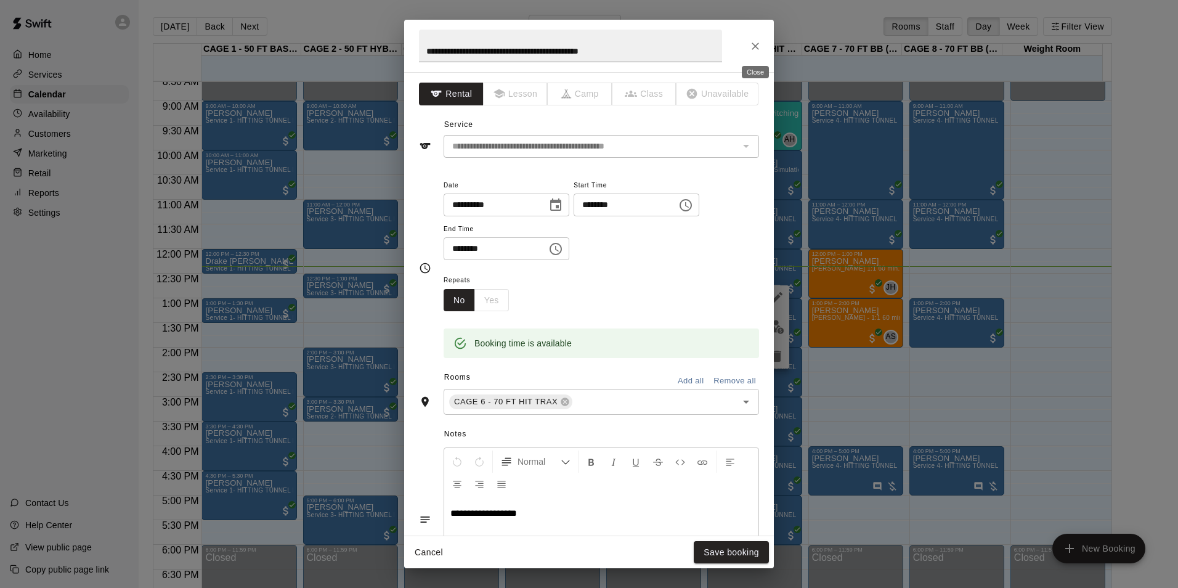
click at [759, 51] on icon "Close" at bounding box center [755, 46] width 12 height 12
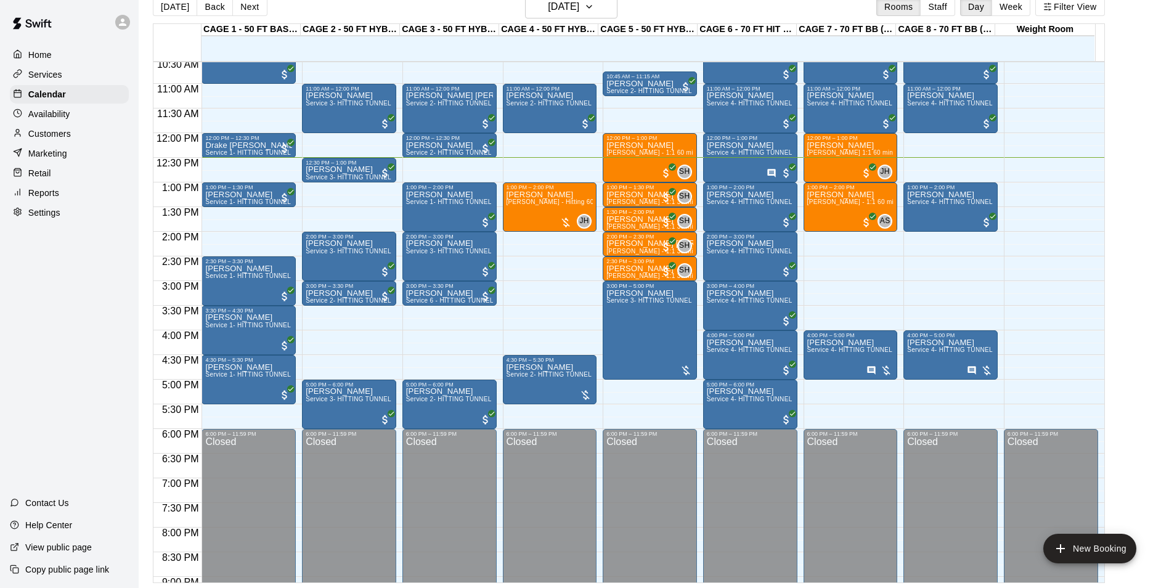
scroll to position [492, 0]
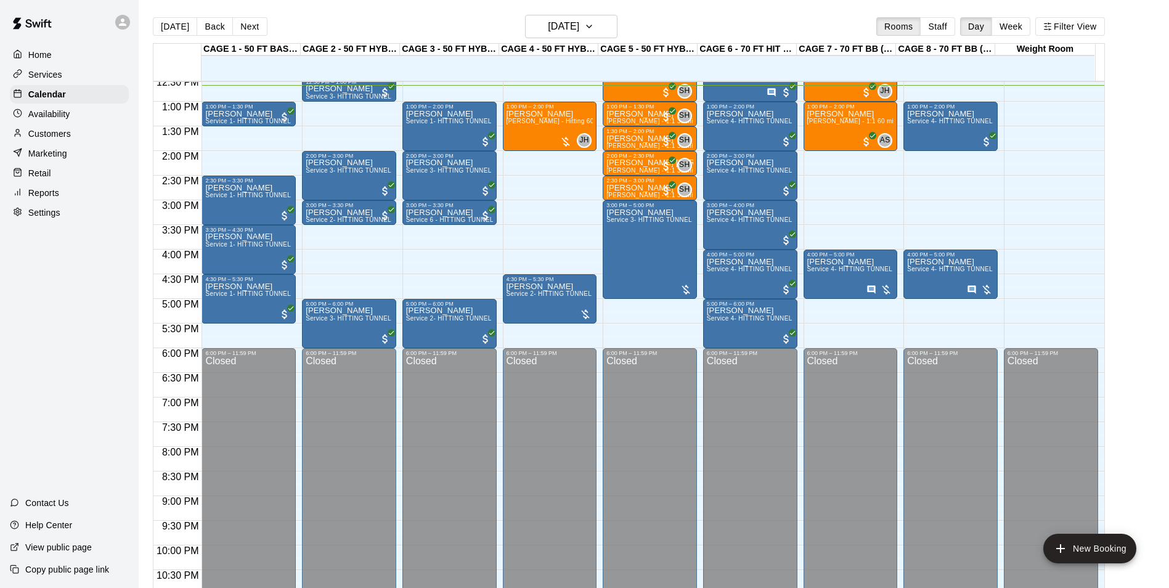
scroll to position [559, 0]
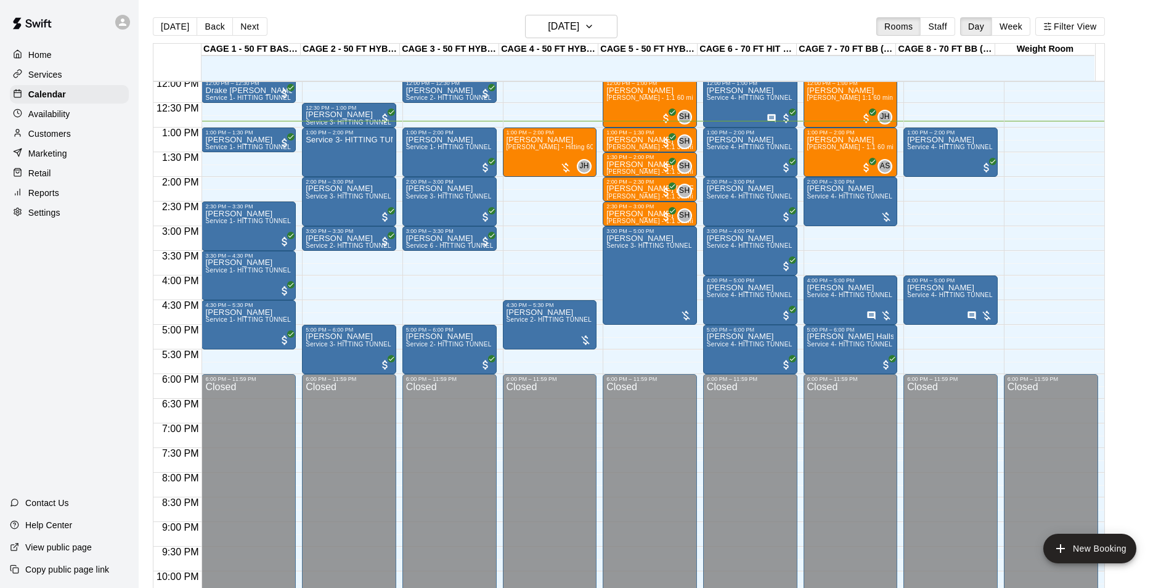
scroll to position [596, 0]
click at [246, 147] on span "Service 1- HITTING TUNNEL RENTAL - 50ft Baseball w/ Auto/Manual Feeder" at bounding box center [318, 146] width 226 height 7
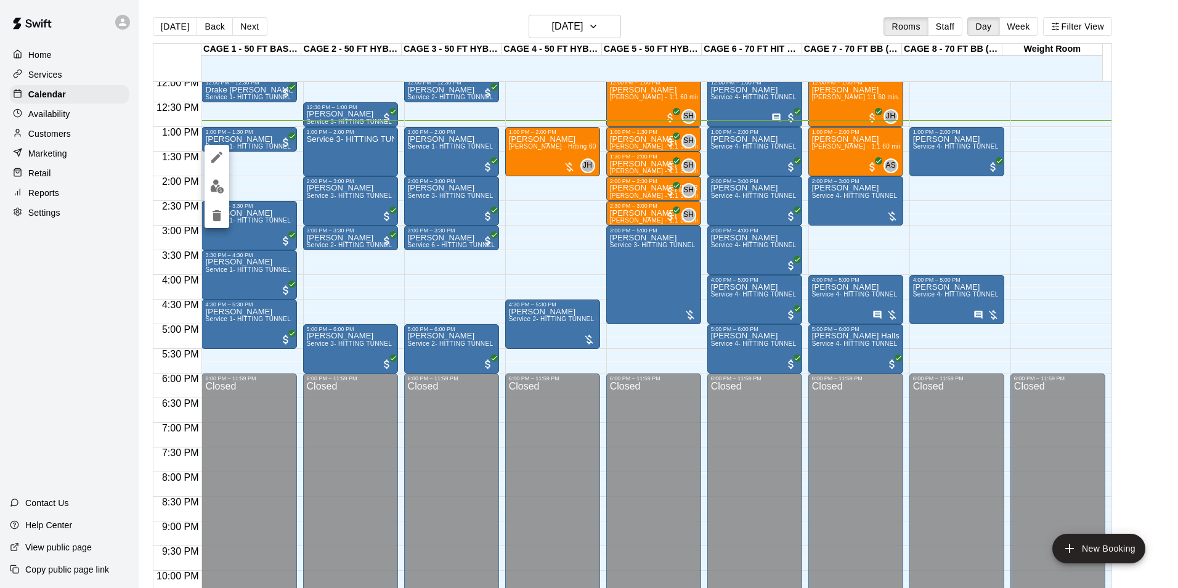
click at [217, 180] on img "edit" at bounding box center [217, 186] width 14 height 14
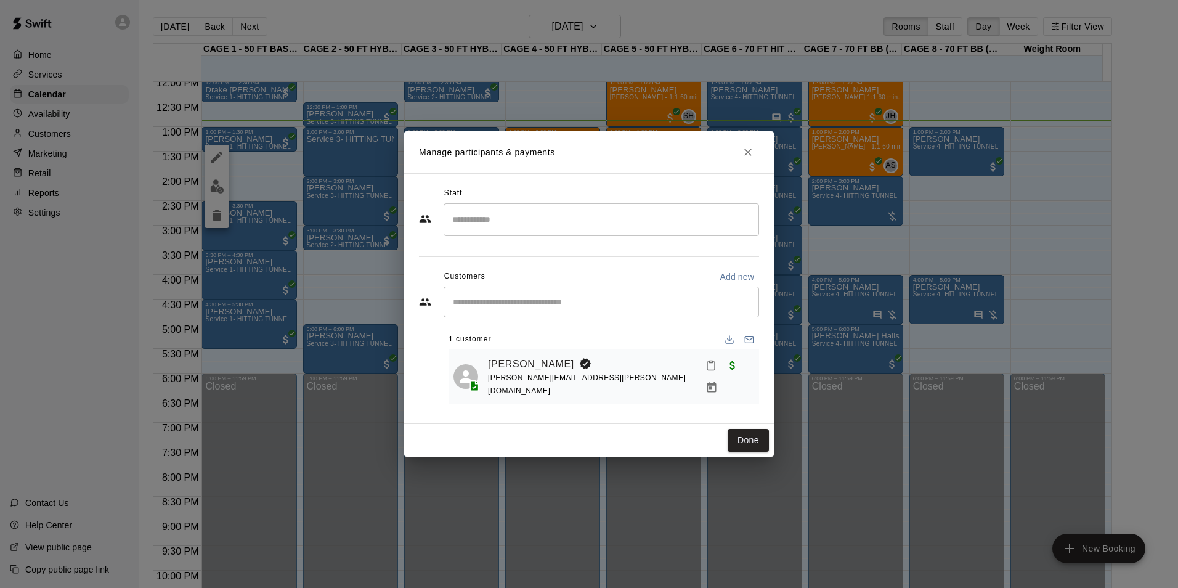
click at [705, 368] on icon "Mark attendance" at bounding box center [710, 365] width 11 height 11
click at [729, 376] on p "Mark attended" at bounding box center [783, 376] width 109 height 12
click at [751, 445] on button "Done" at bounding box center [748, 440] width 41 height 23
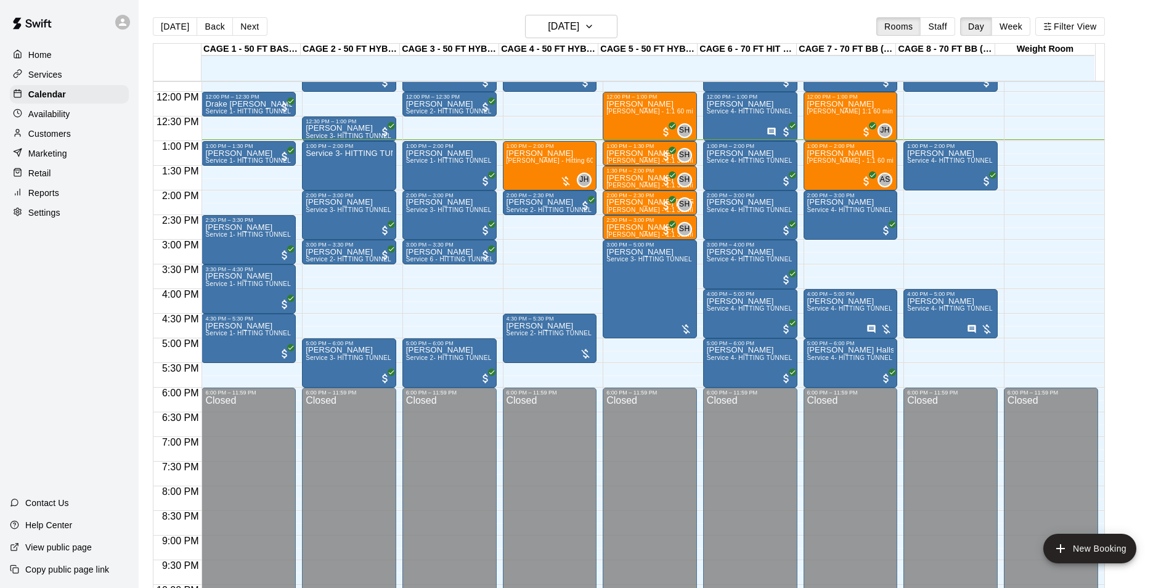
scroll to position [583, 0]
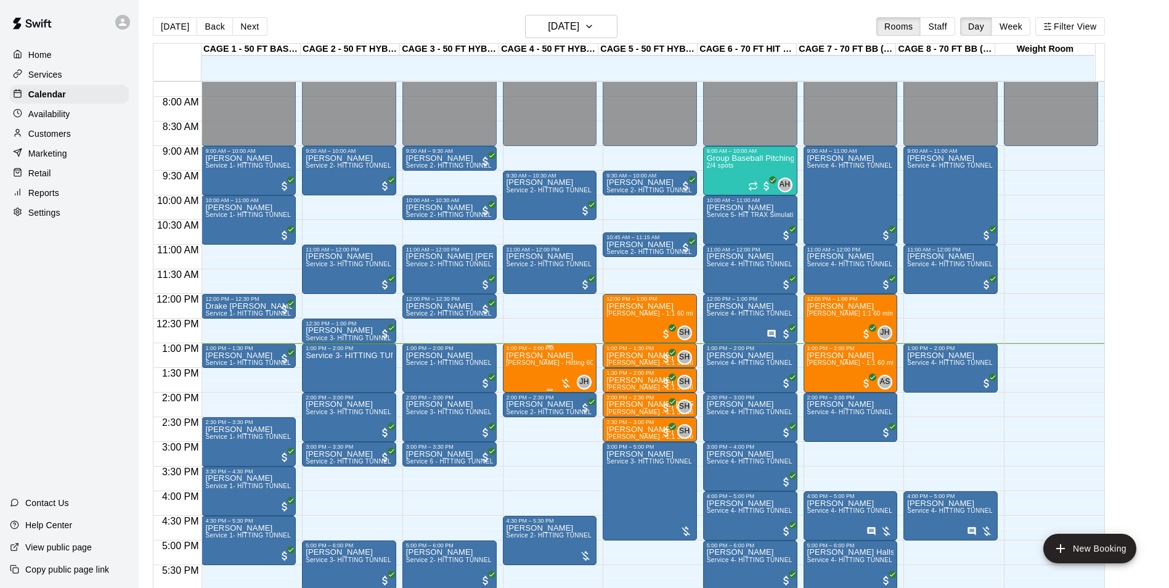
scroll to position [432, 0]
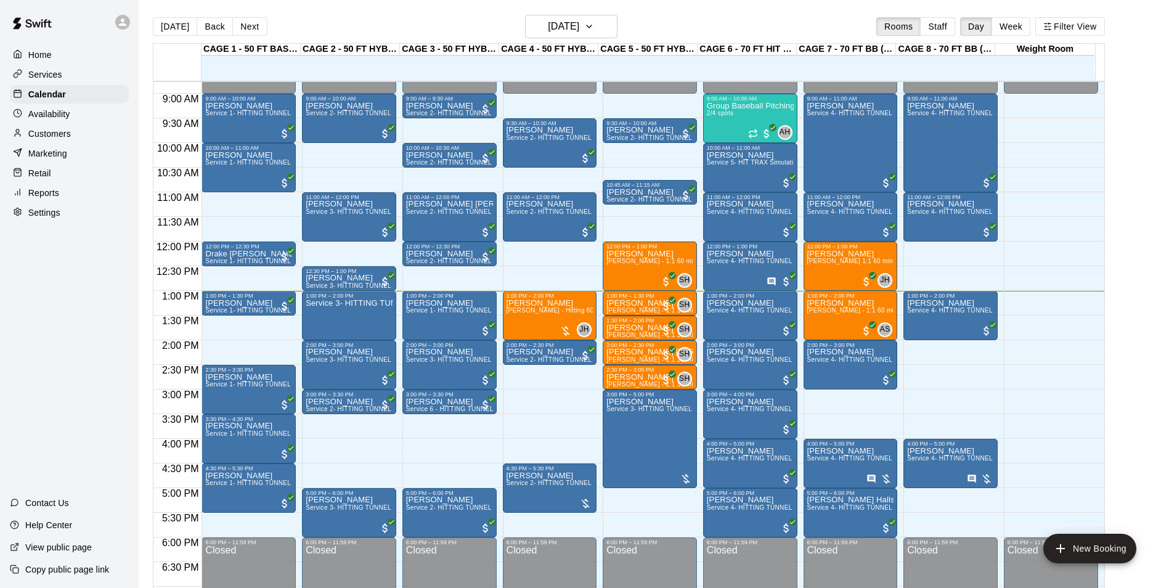
drag, startPoint x: 271, startPoint y: 305, endPoint x: 272, endPoint y: 325, distance: 19.8
click at [272, 325] on div "12:00 AM – 9:00 AM Closed 9:00 AM – 10:00 AM [PERSON_NAME] Service 1- HITTING T…" at bounding box center [248, 241] width 94 height 1183
click at [923, 320] on div "[PERSON_NAME] Service 4- HITTING TUNNEL RENTAL - 70ft Baseball" at bounding box center [950, 593] width 87 height 588
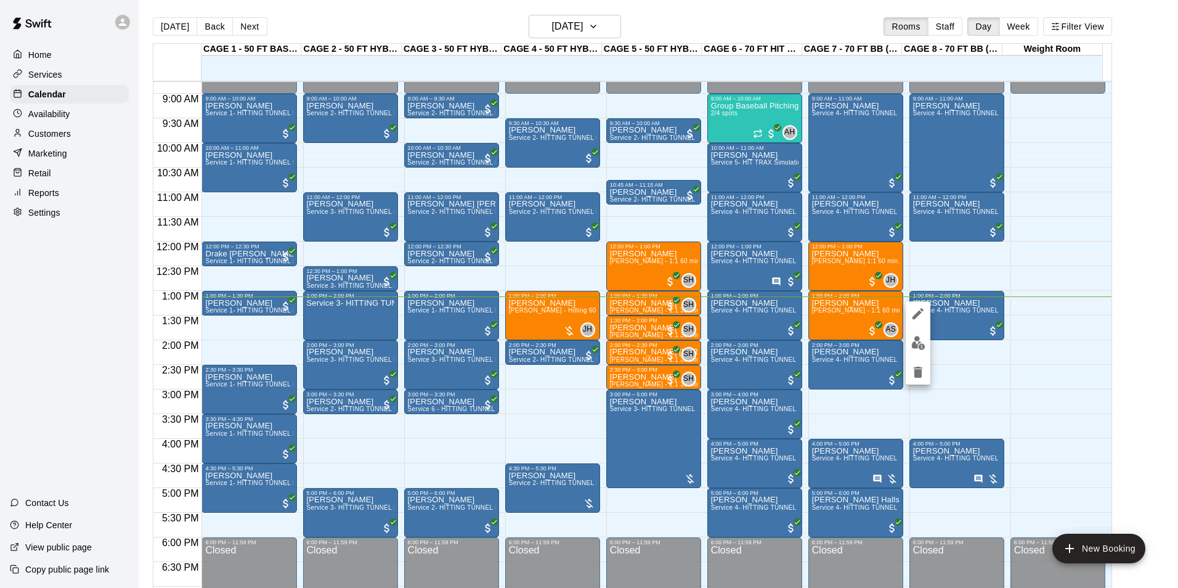
click at [1137, 234] on div at bounding box center [589, 294] width 1178 height 588
